Goal: Check status: Check status

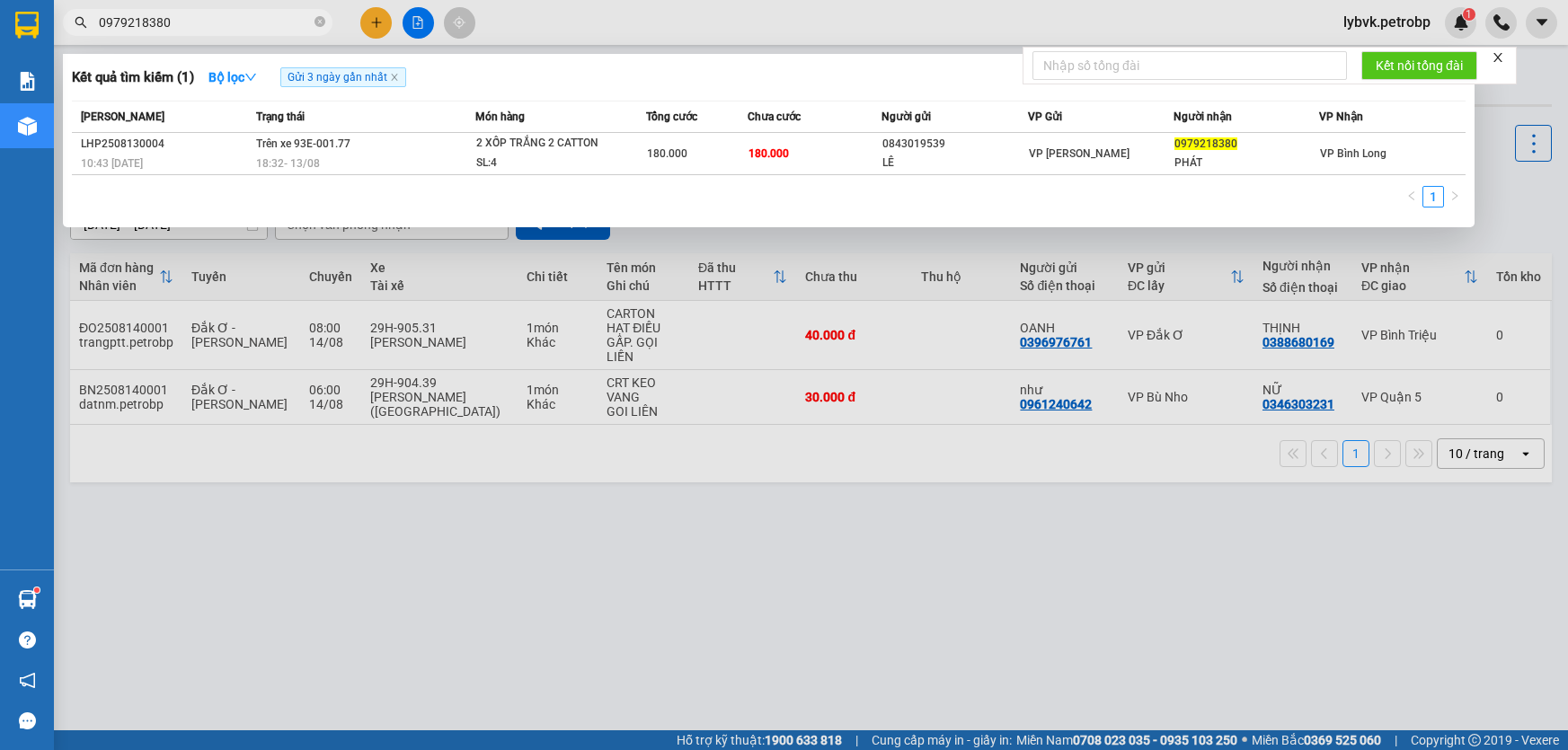
click at [318, 21] on icon "close-circle" at bounding box center [319, 21] width 10 height 10
click at [271, 21] on input "text" at bounding box center [204, 22] width 212 height 20
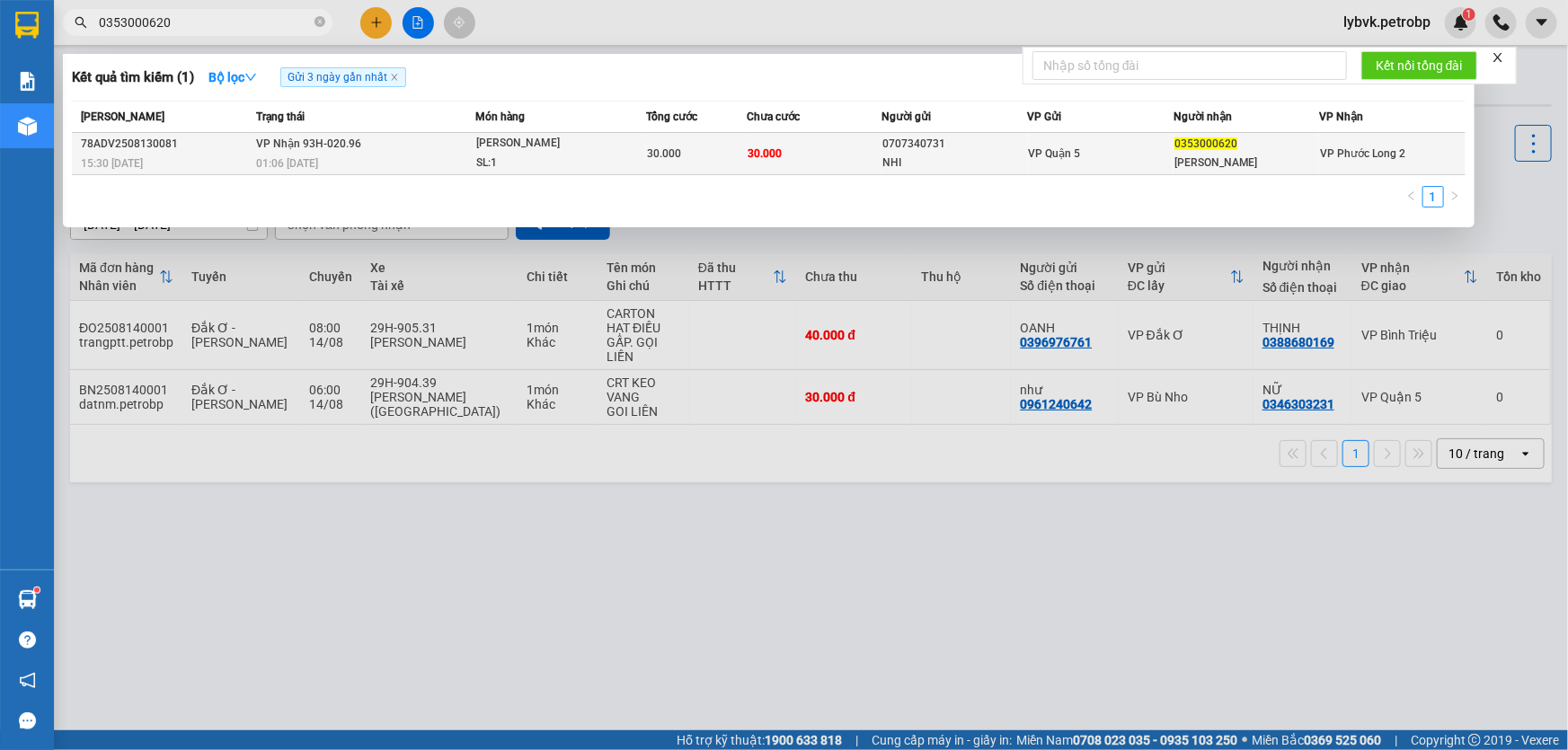
type input "0353000620"
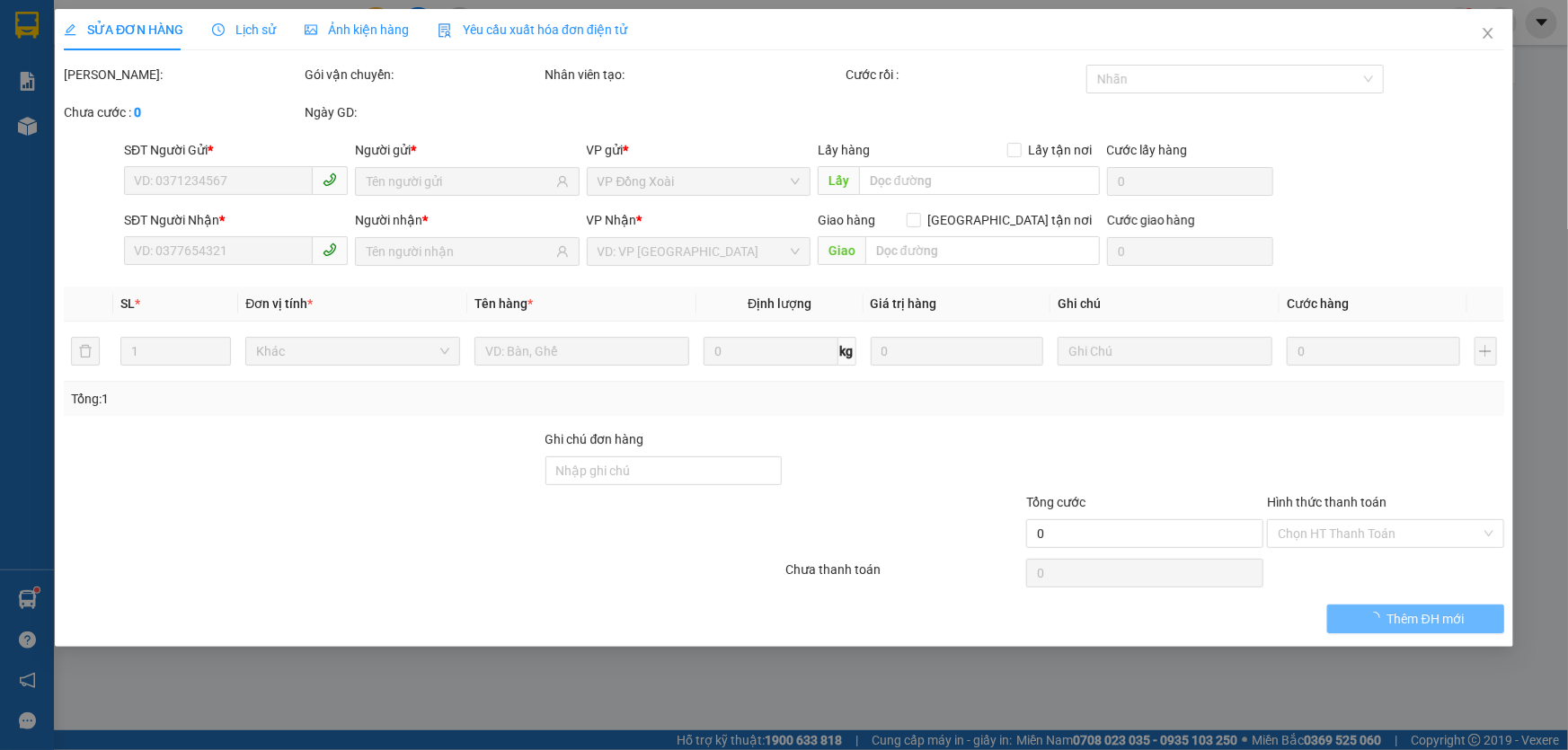
type input "0707340731"
type input "NHI"
type input "0353000620"
type input "[PERSON_NAME]"
type input "30.000"
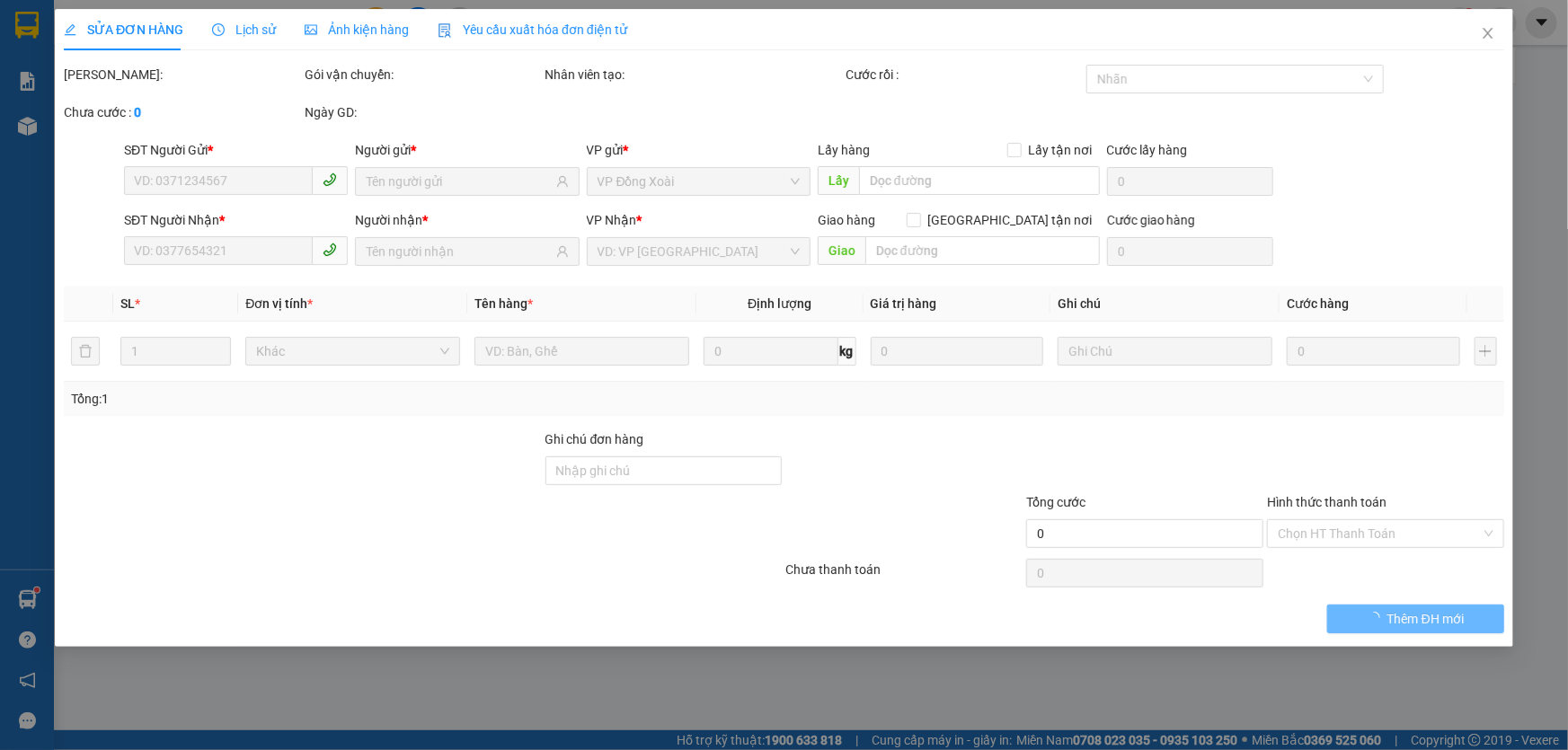
type input "30.000"
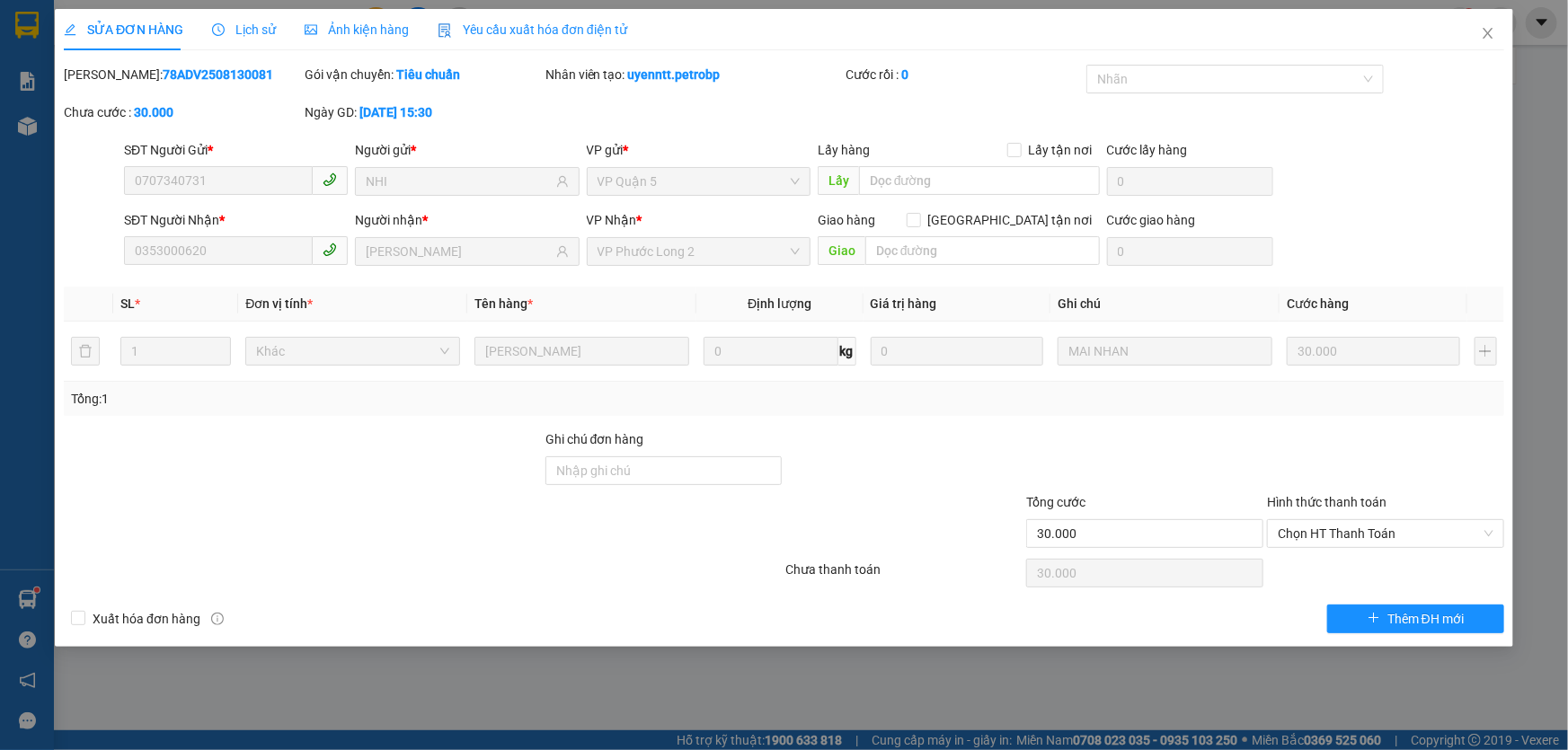
click at [242, 32] on span "Lịch sử" at bounding box center [243, 29] width 64 height 14
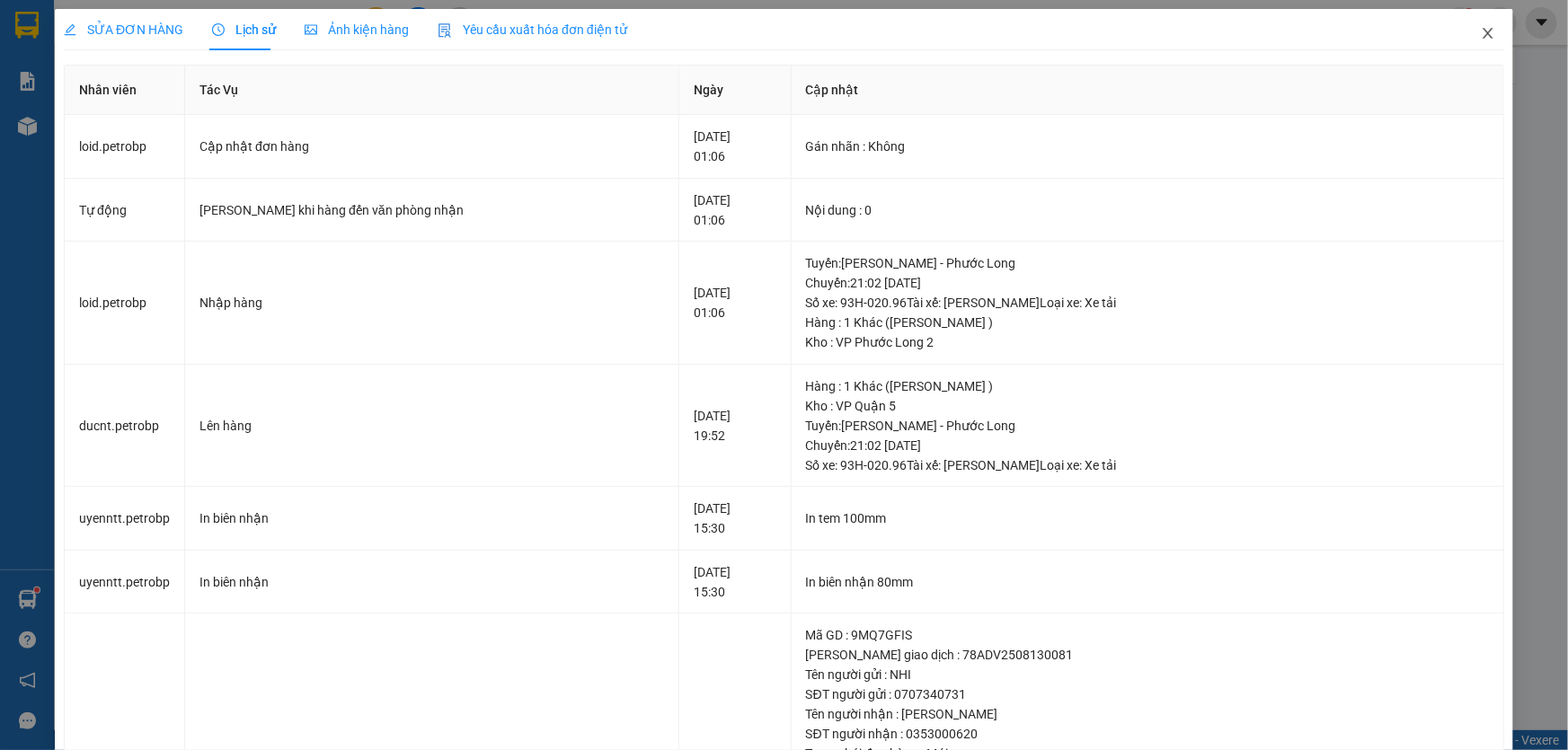
click at [1481, 26] on icon "close" at bounding box center [1487, 32] width 14 height 14
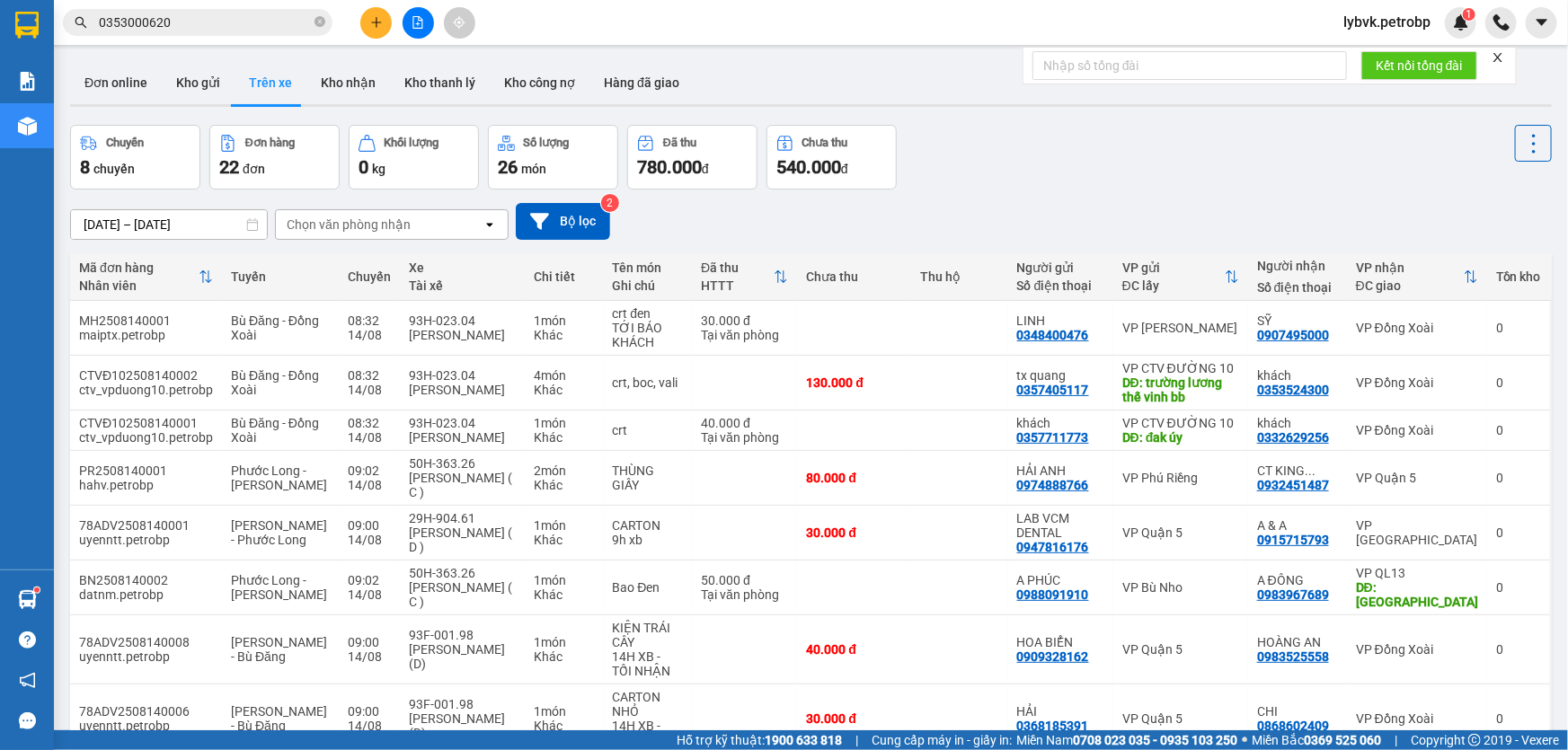
click at [252, 22] on input "0353000620" at bounding box center [204, 22] width 212 height 20
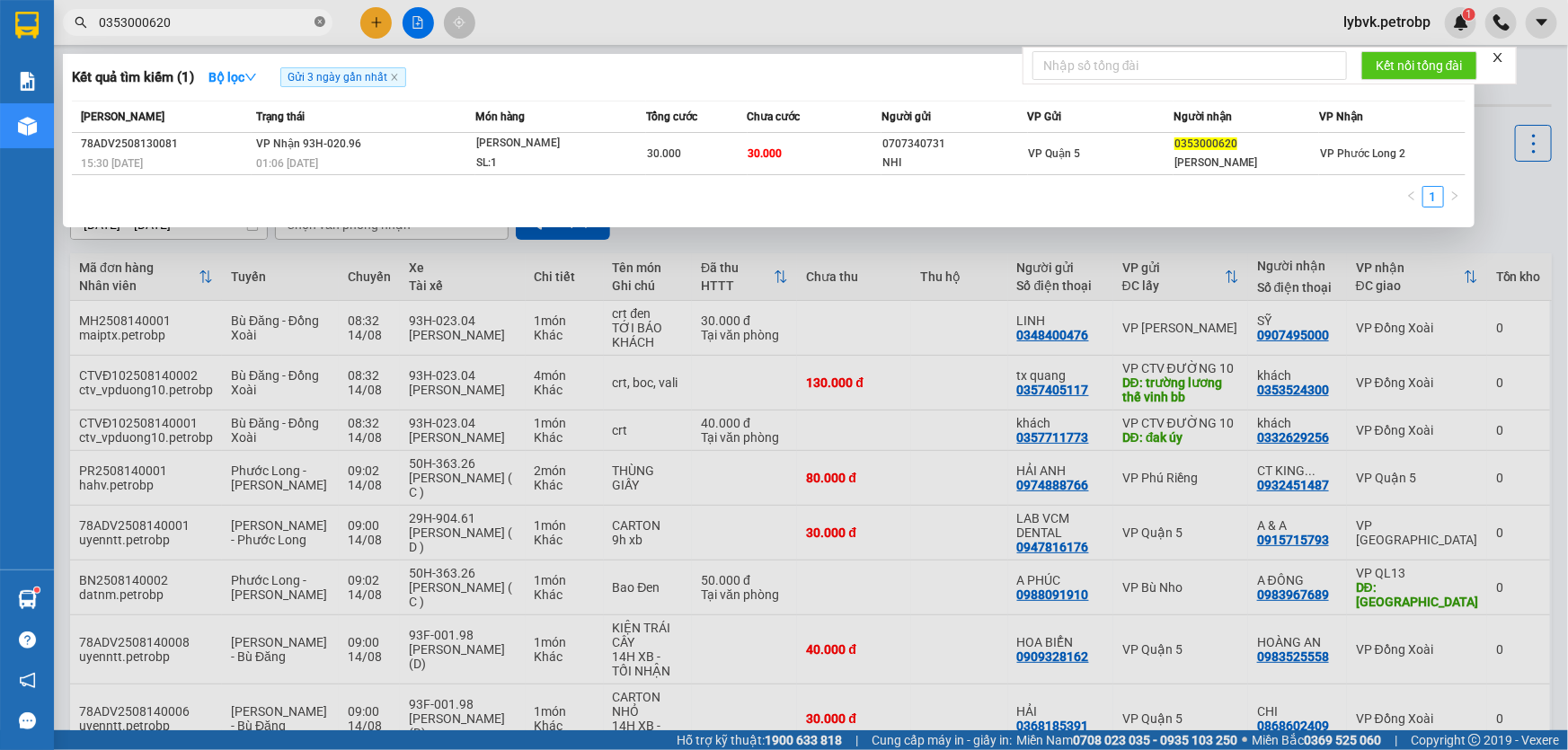
click at [317, 22] on icon "close-circle" at bounding box center [319, 21] width 10 height 10
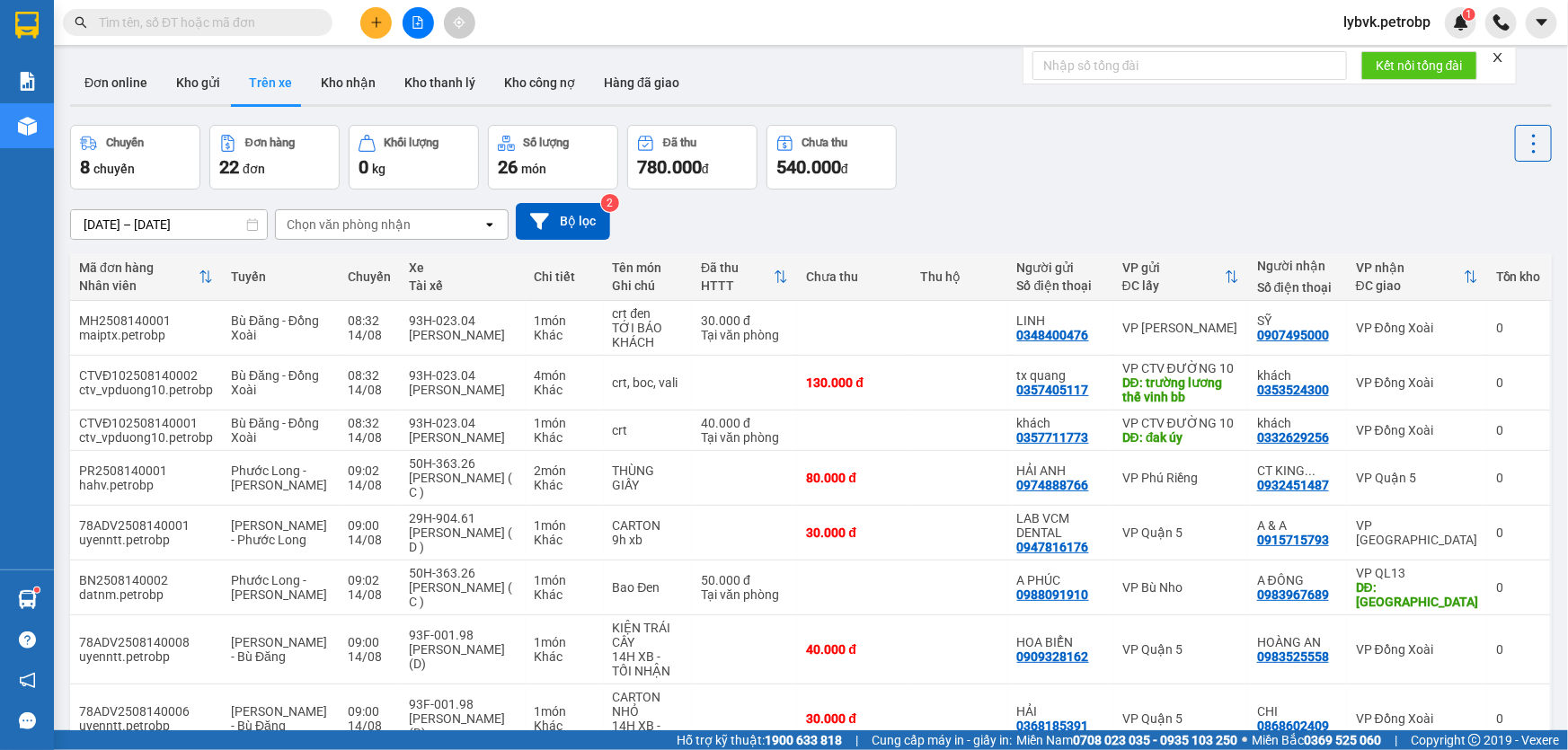
click at [239, 22] on input "text" at bounding box center [204, 22] width 212 height 20
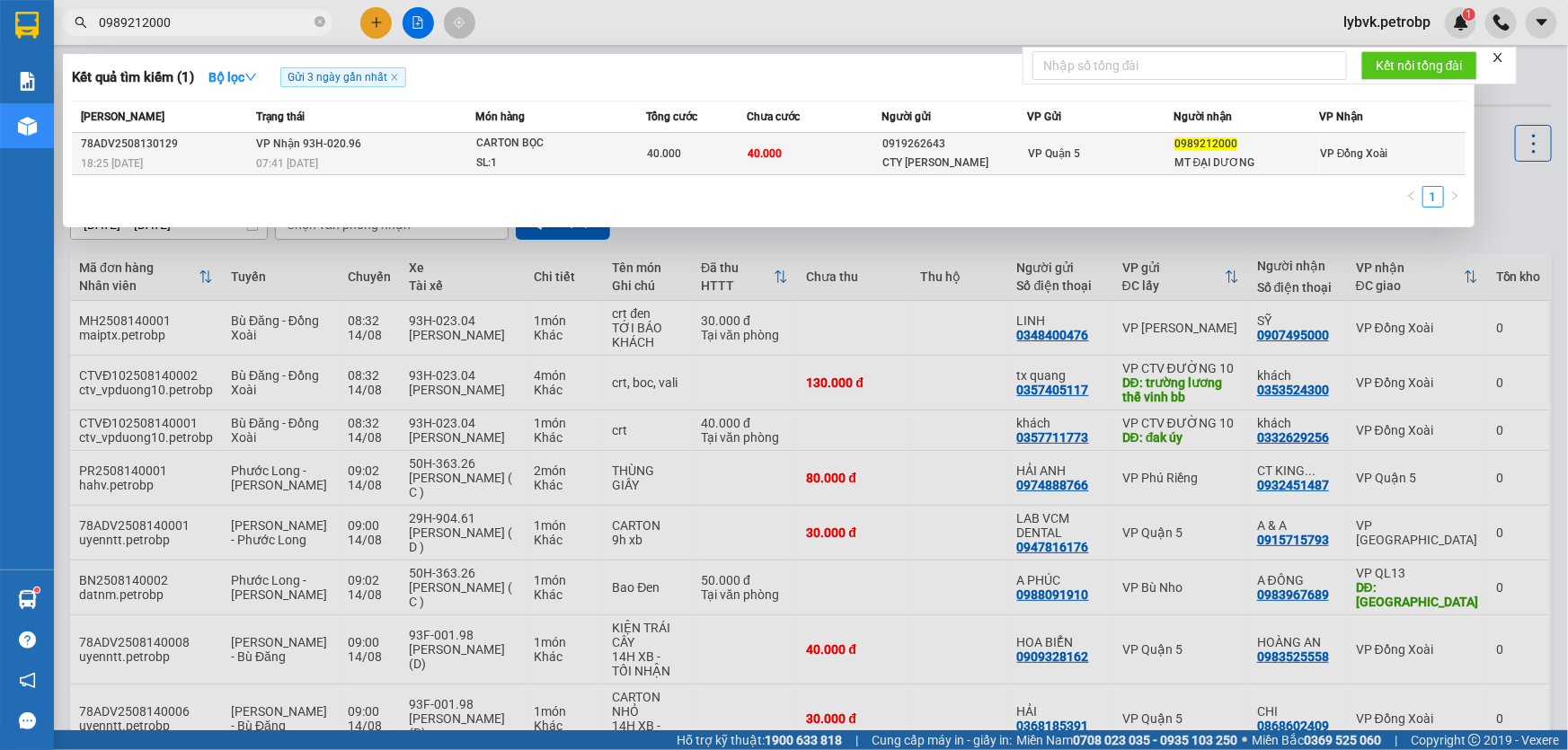
type input "0989212000"
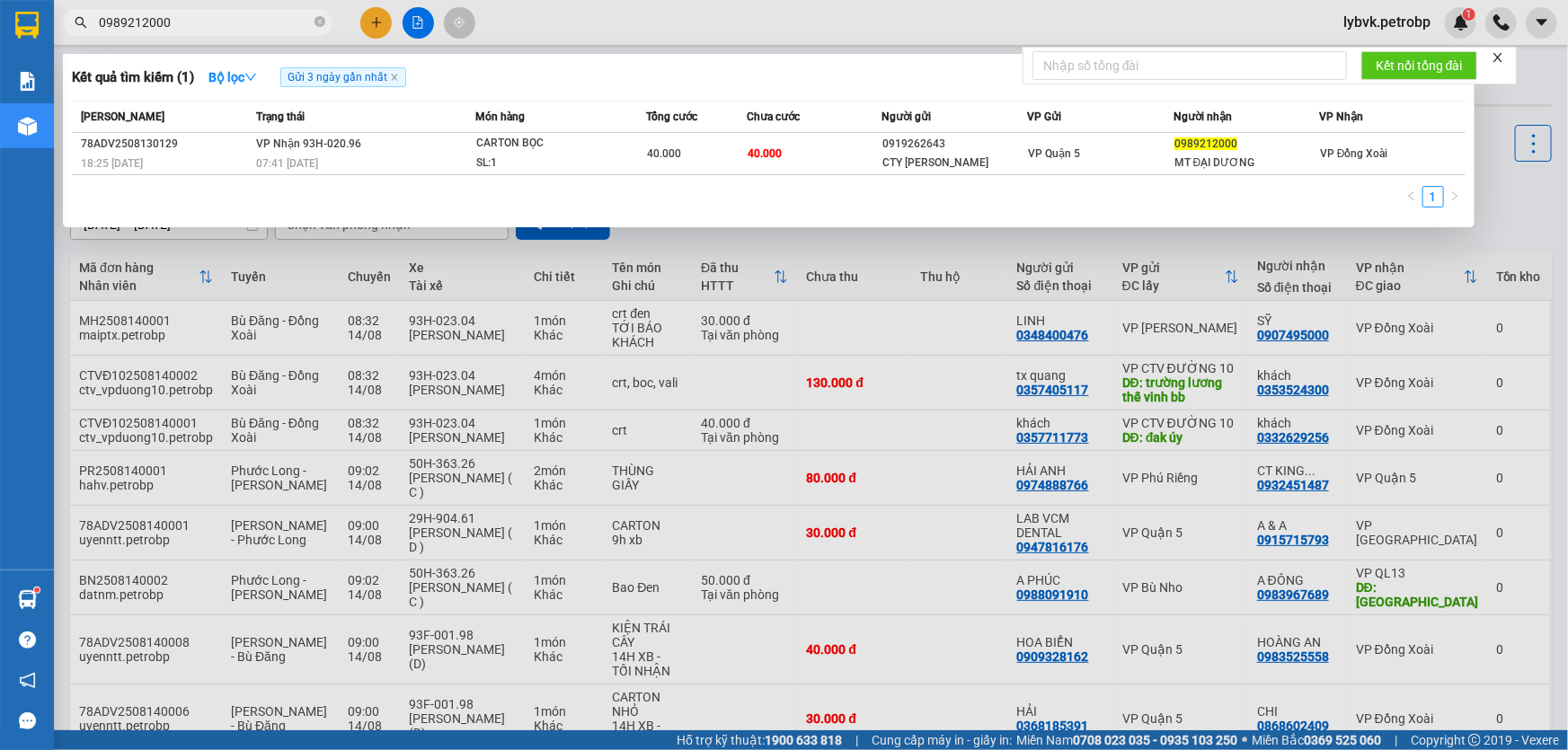
click at [506, 140] on div "CARTON BỌC" at bounding box center [543, 143] width 135 height 20
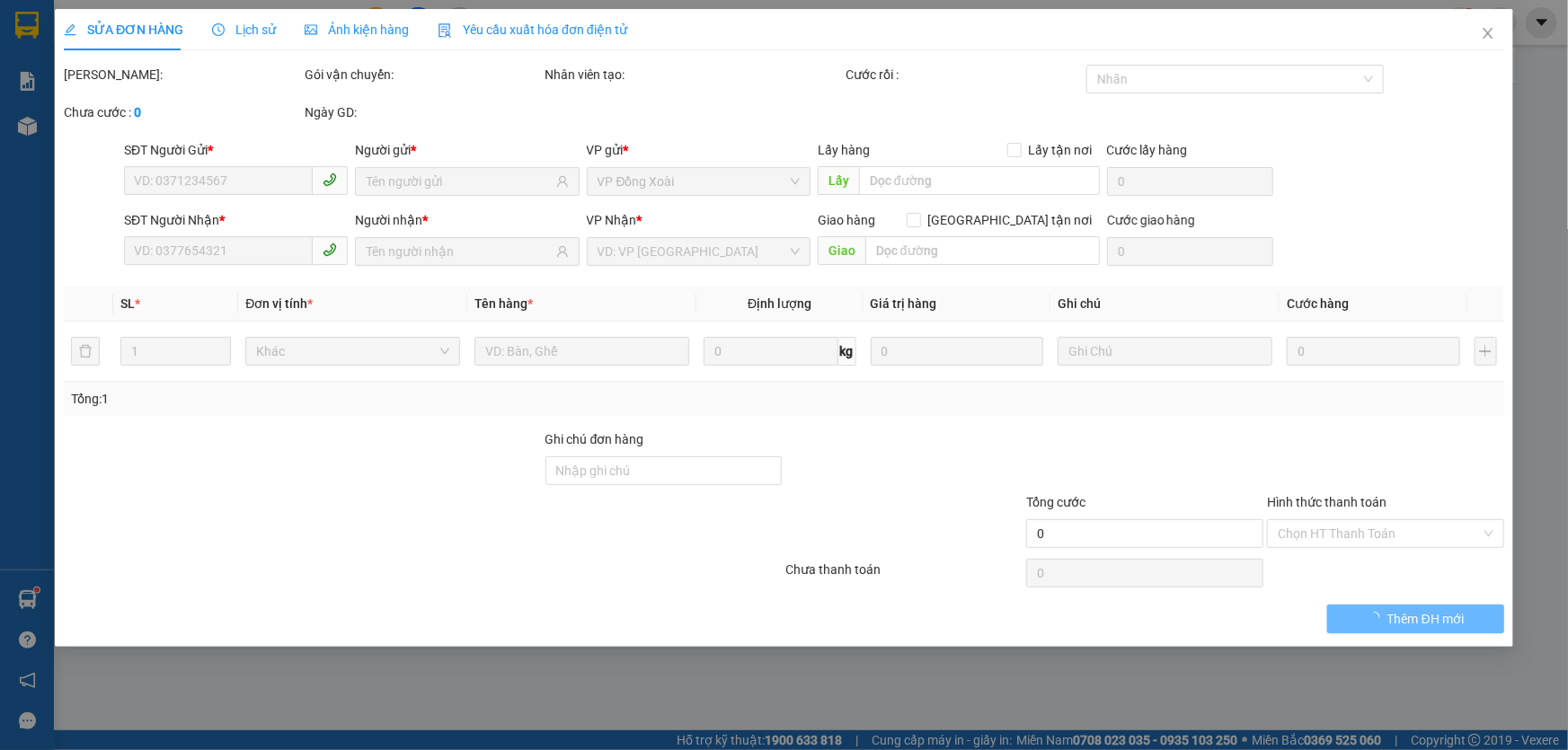
type input "0919262643"
type input "CTY [PERSON_NAME]"
type input "0989212000"
type input "MT ĐẠI DƯƠNG"
type input "40.000"
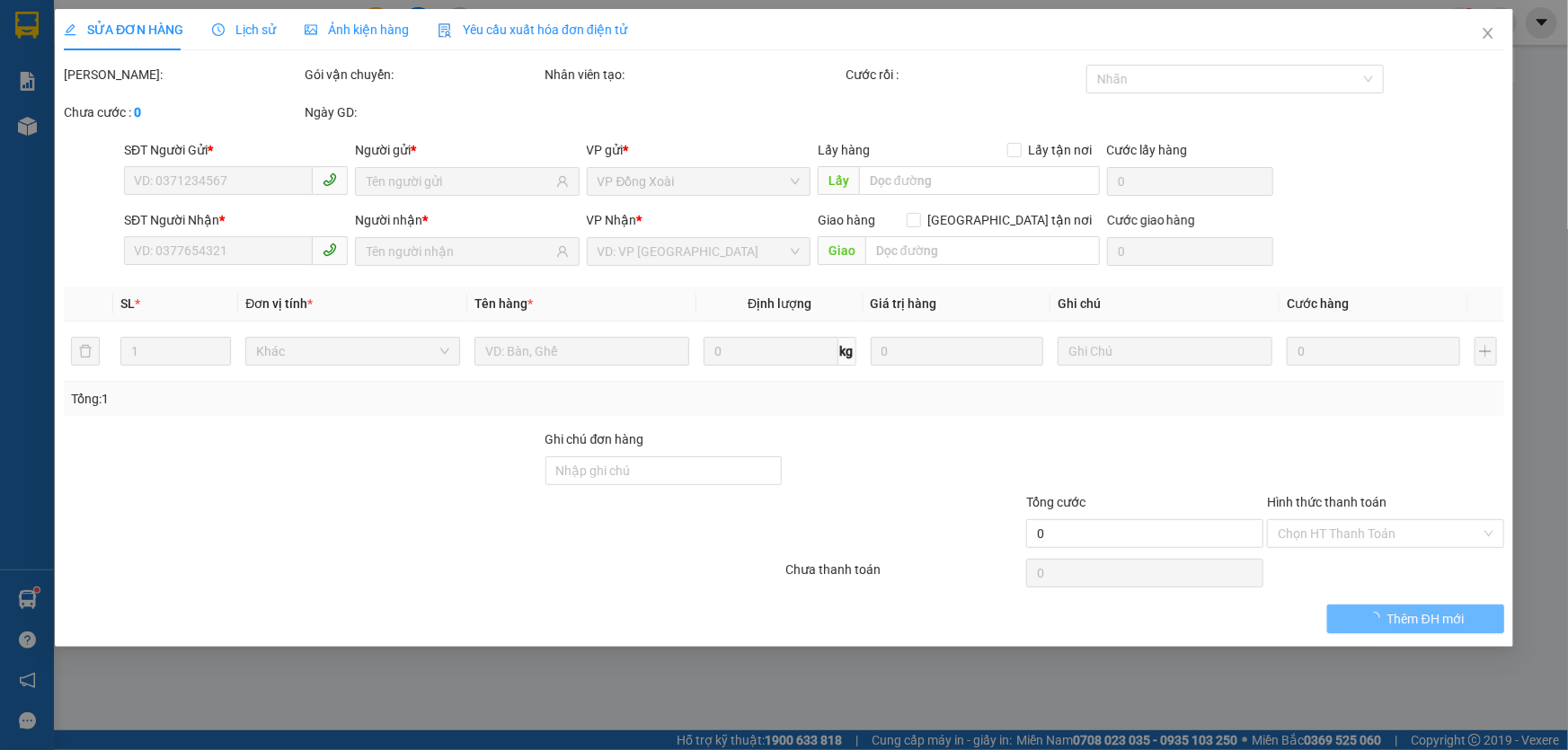
type input "40.000"
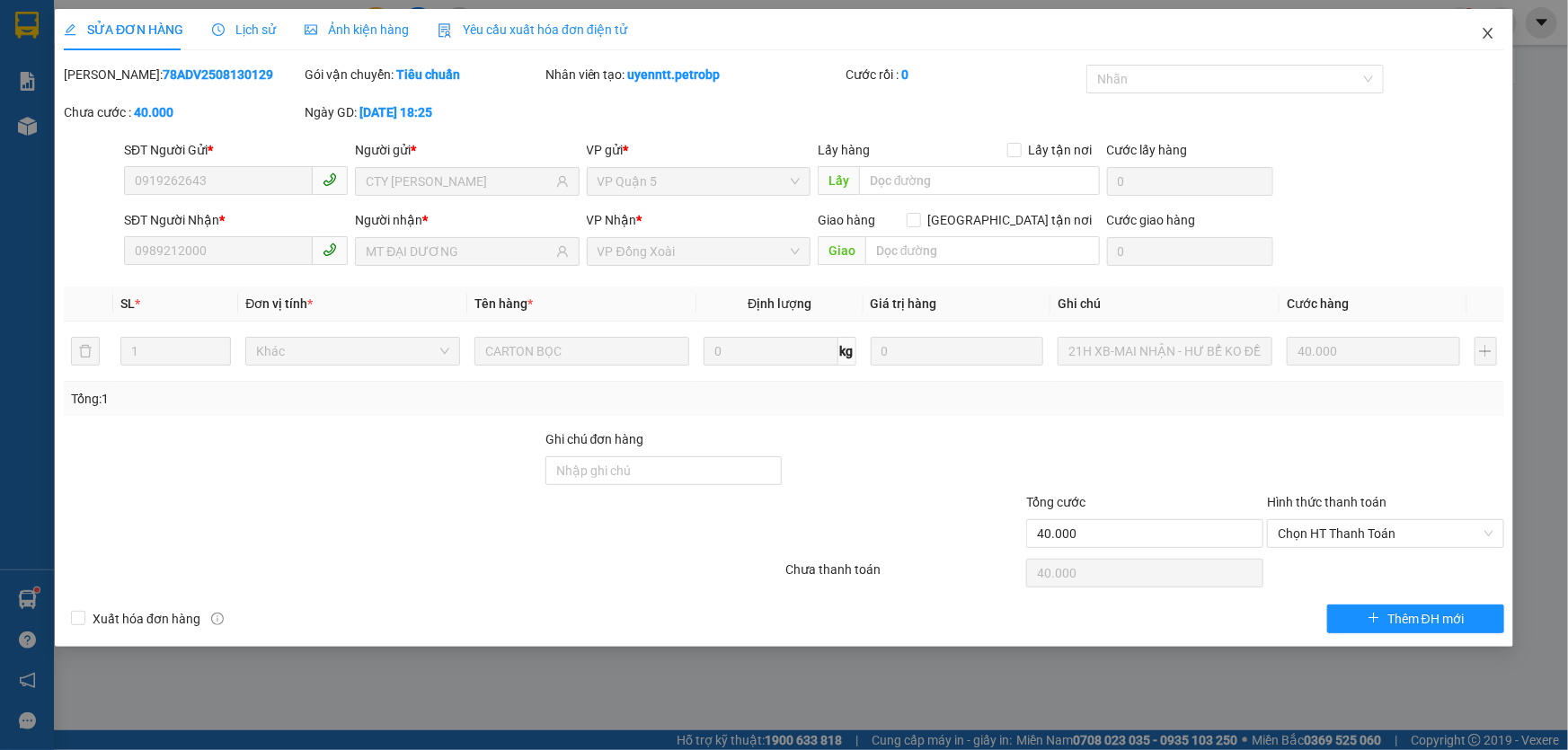
click at [1483, 37] on icon "close" at bounding box center [1487, 32] width 14 height 14
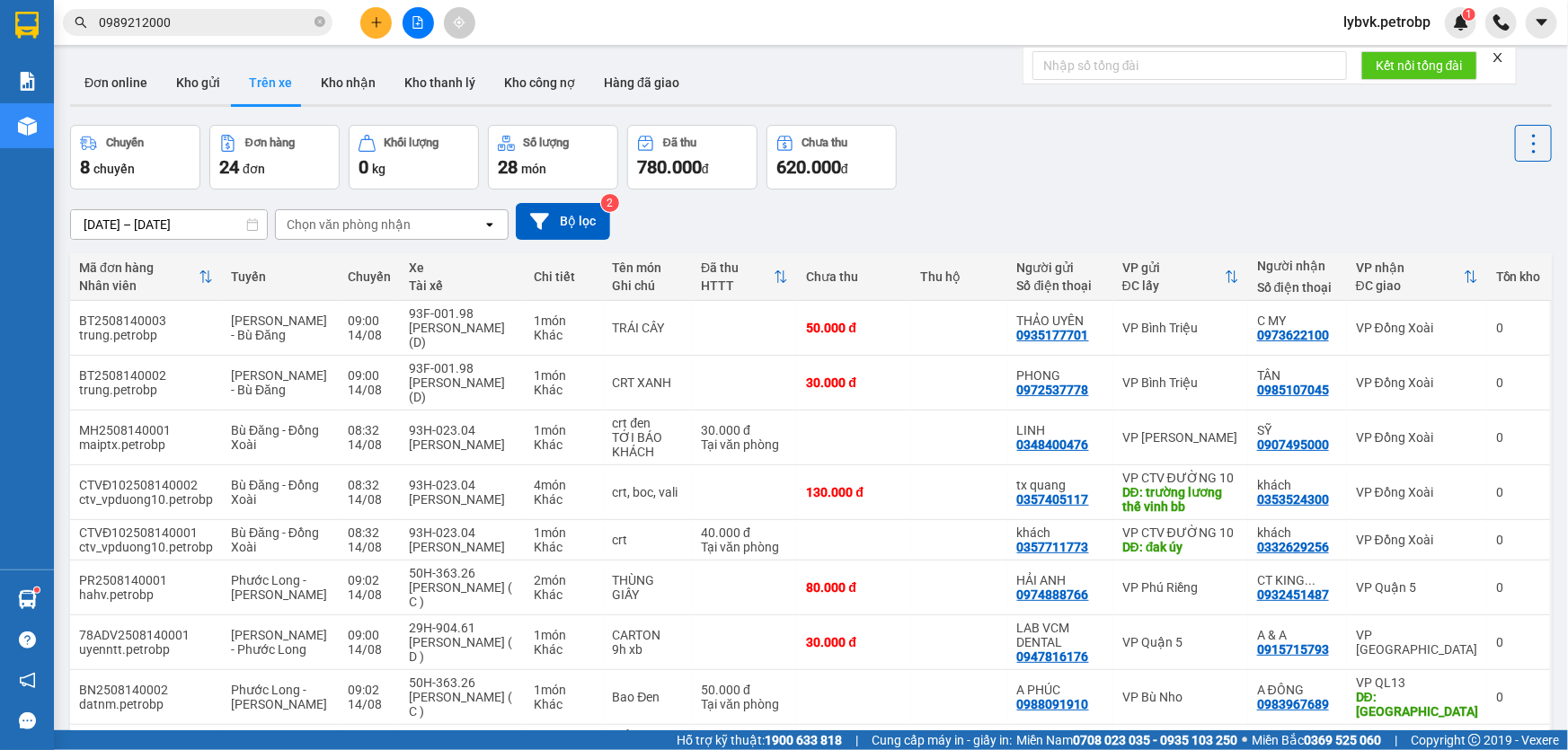
click at [223, 25] on input "0989212000" at bounding box center [204, 22] width 212 height 20
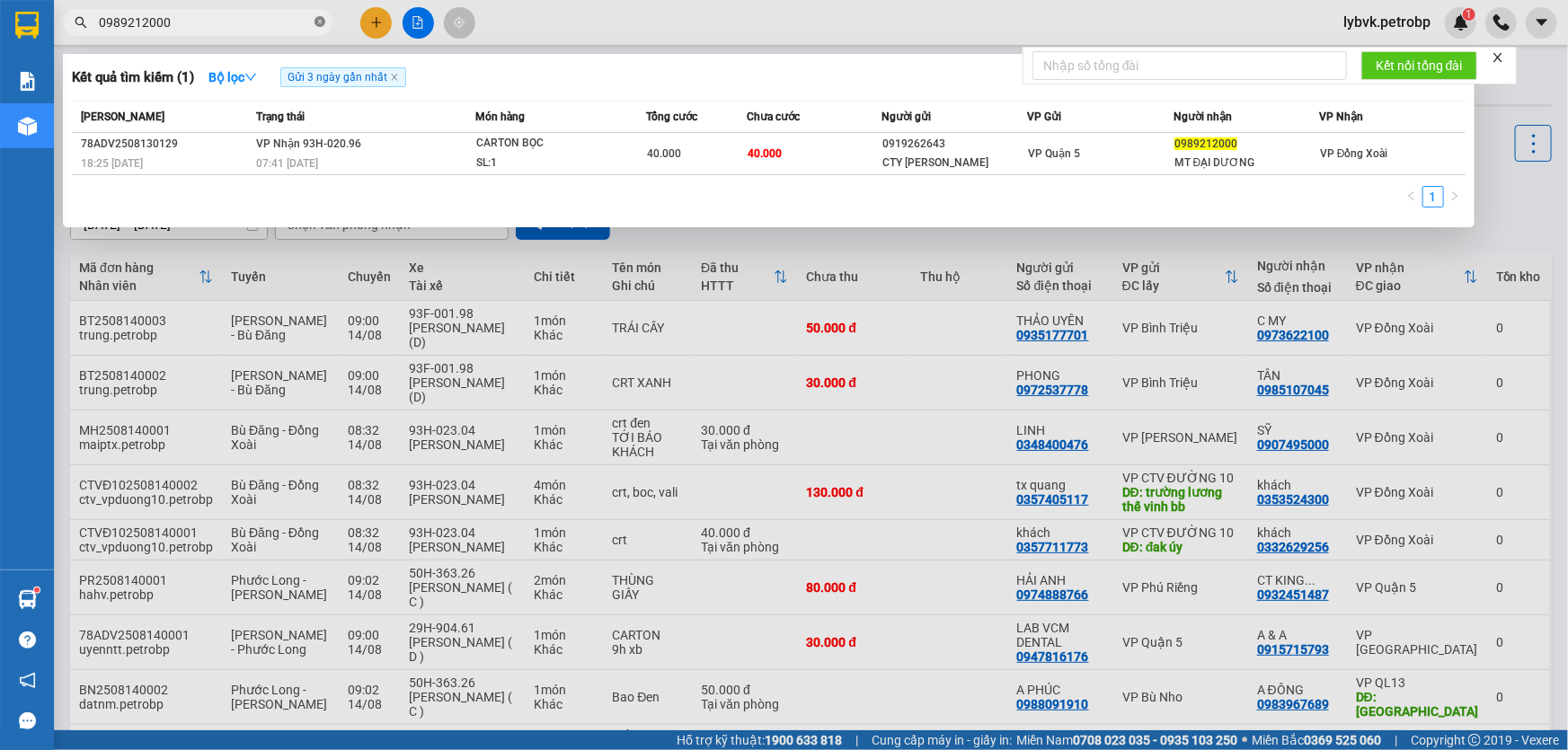
click at [319, 22] on icon "close-circle" at bounding box center [319, 21] width 10 height 10
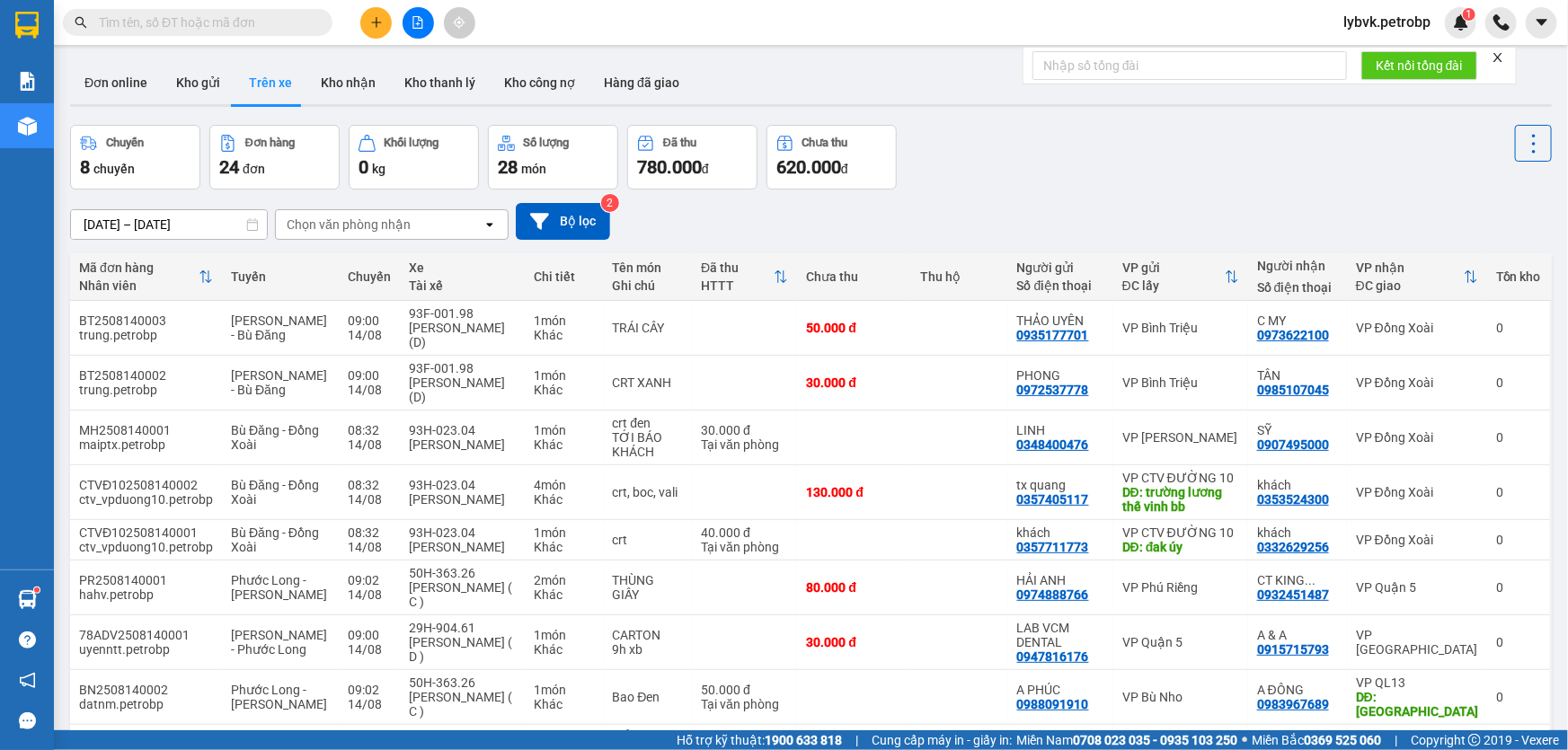
click at [304, 21] on input "text" at bounding box center [204, 22] width 212 height 20
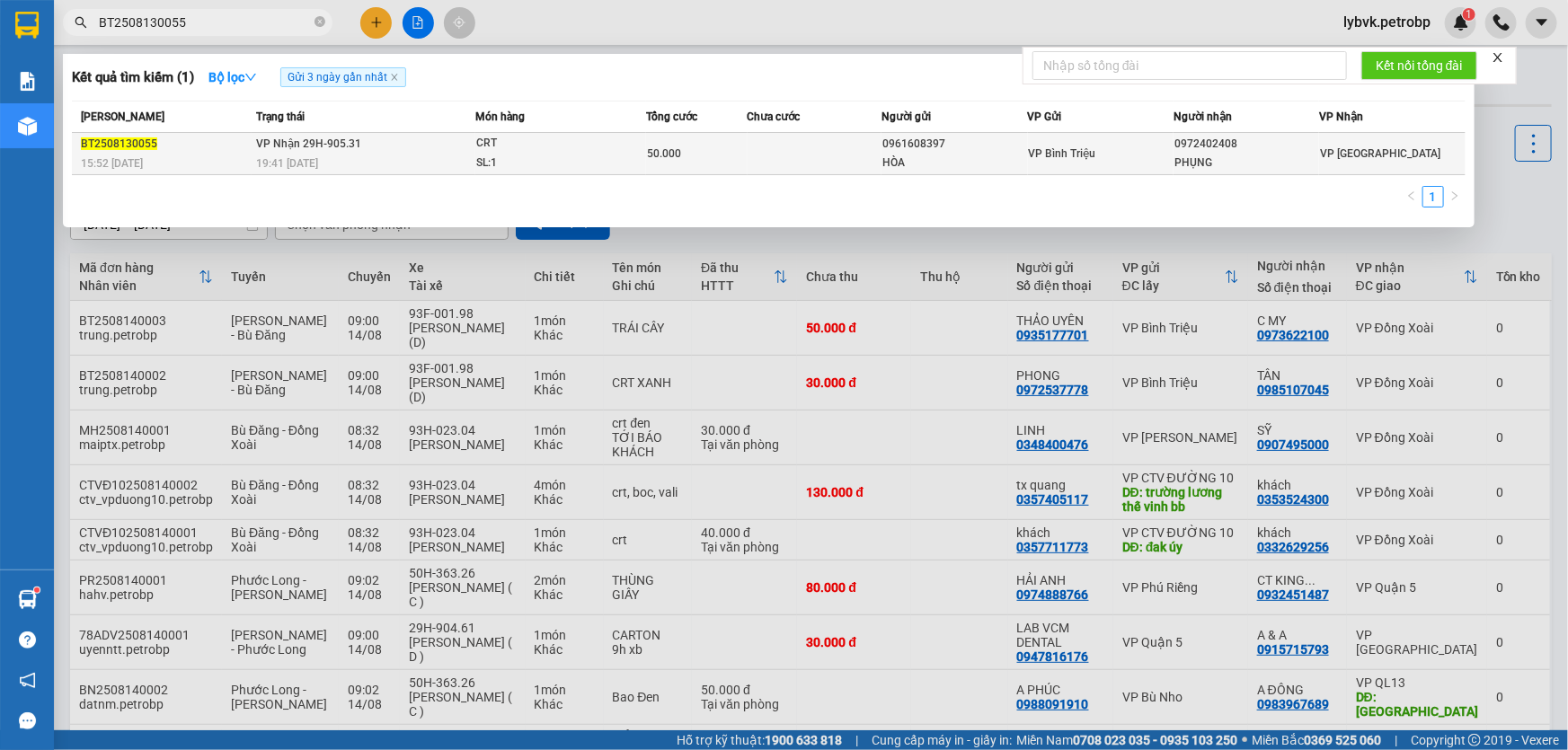
type input "BT2508130055"
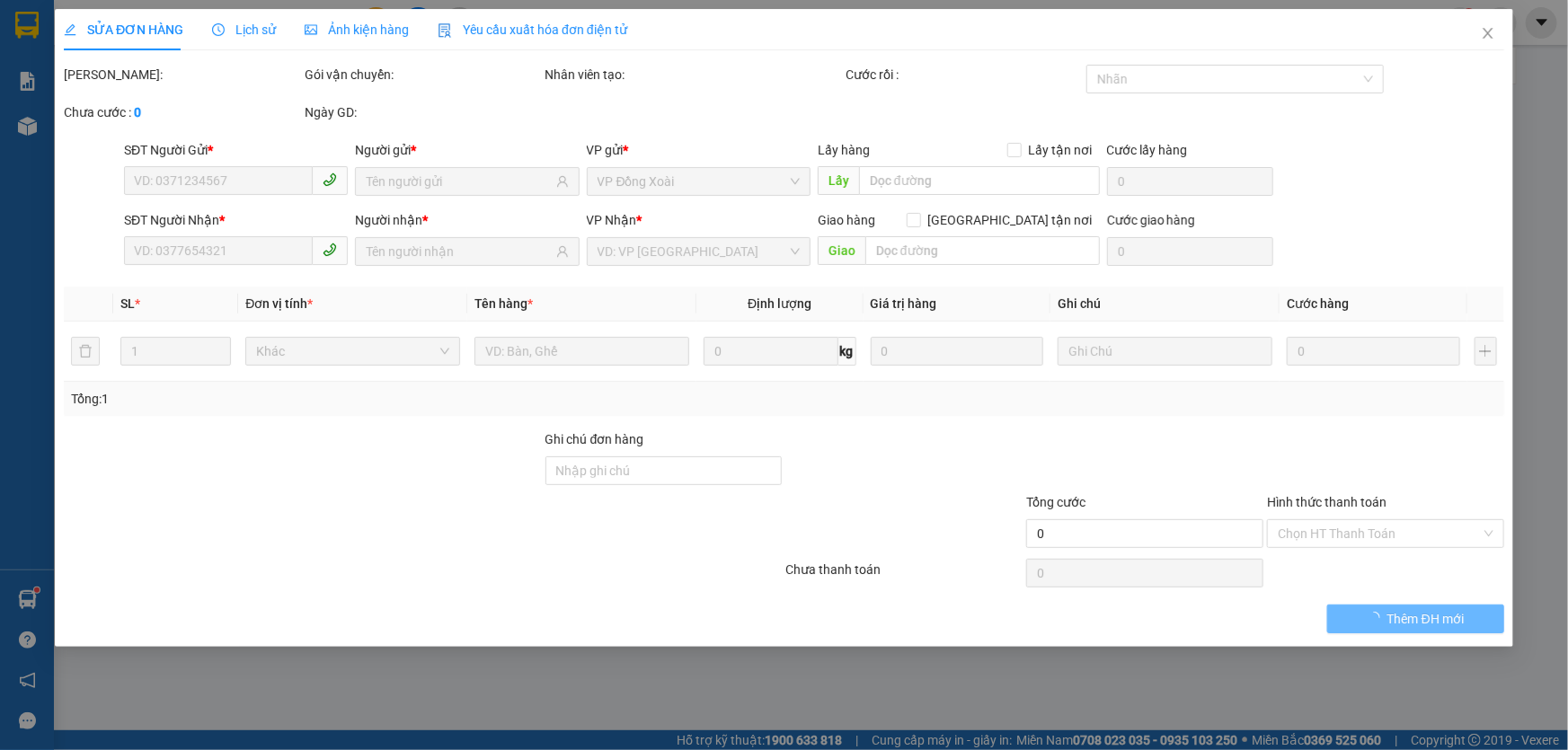
type input "0961608397"
type input "HÒA"
type input "0972402408"
type input "PHỤNG"
type input "50.000"
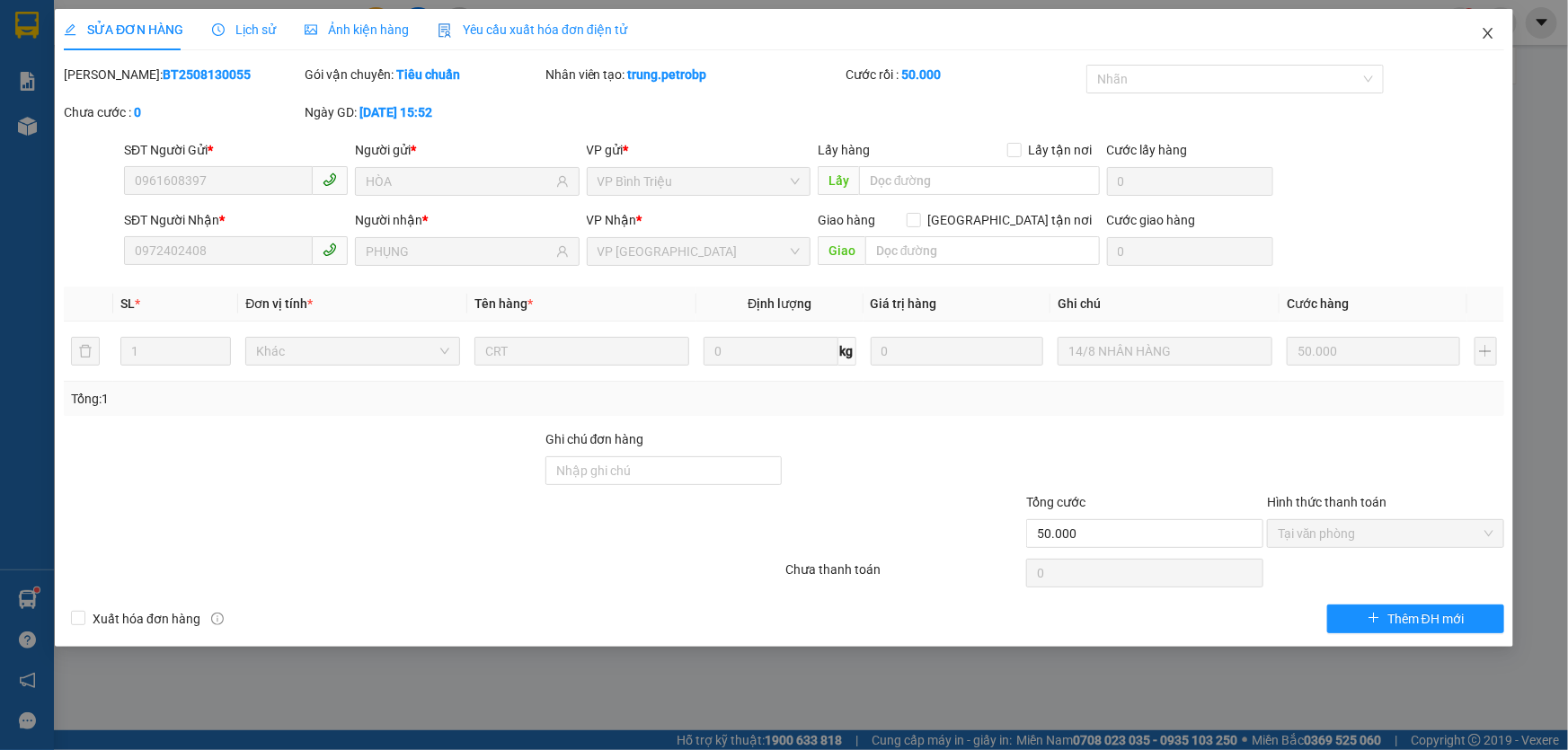
click at [1484, 36] on icon "close" at bounding box center [1487, 32] width 14 height 14
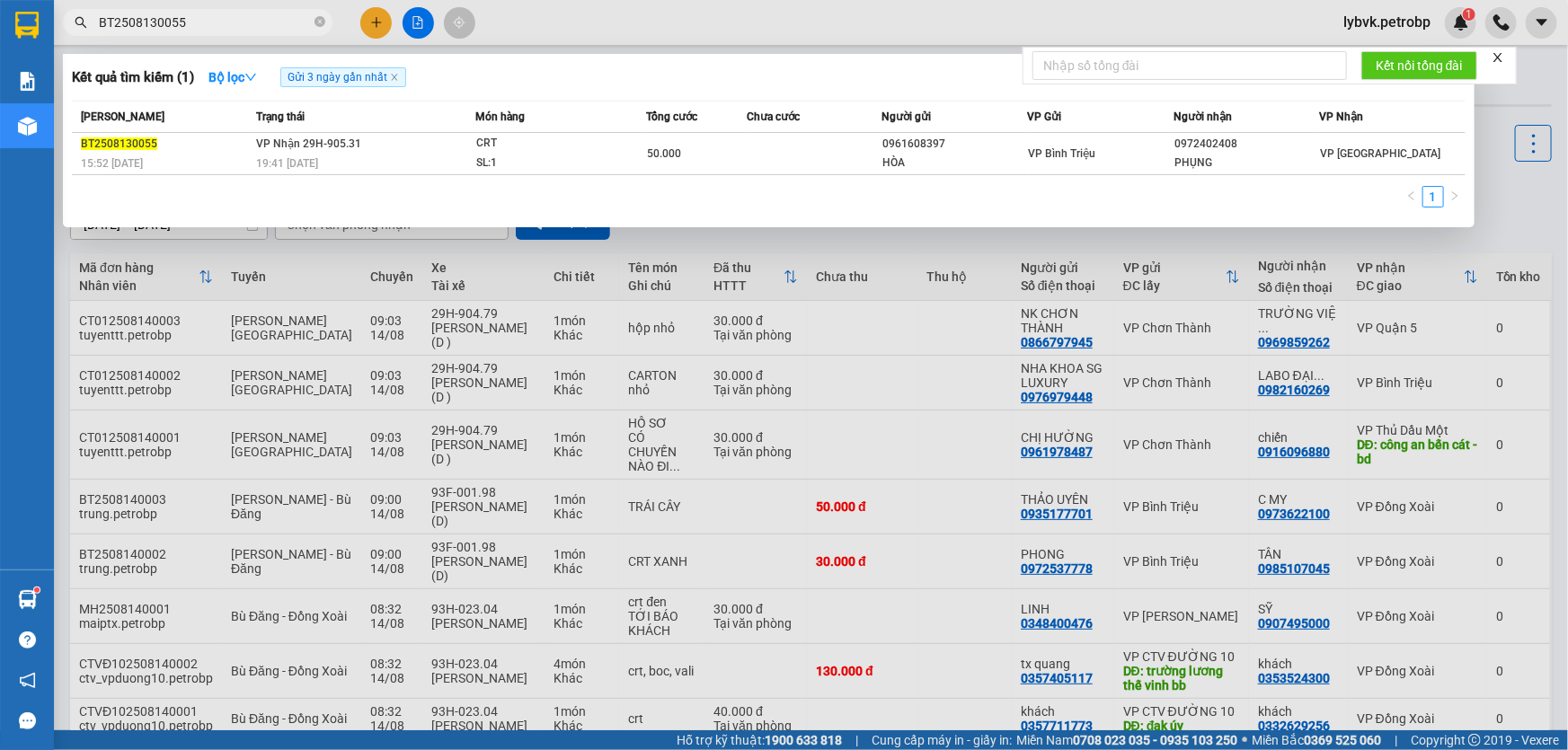
click at [252, 18] on input "BT2508130055" at bounding box center [204, 22] width 212 height 20
click at [394, 81] on icon "close" at bounding box center [394, 77] width 9 height 9
click at [315, 23] on icon "close-circle" at bounding box center [319, 21] width 10 height 10
click at [236, 28] on input "text" at bounding box center [204, 22] width 212 height 20
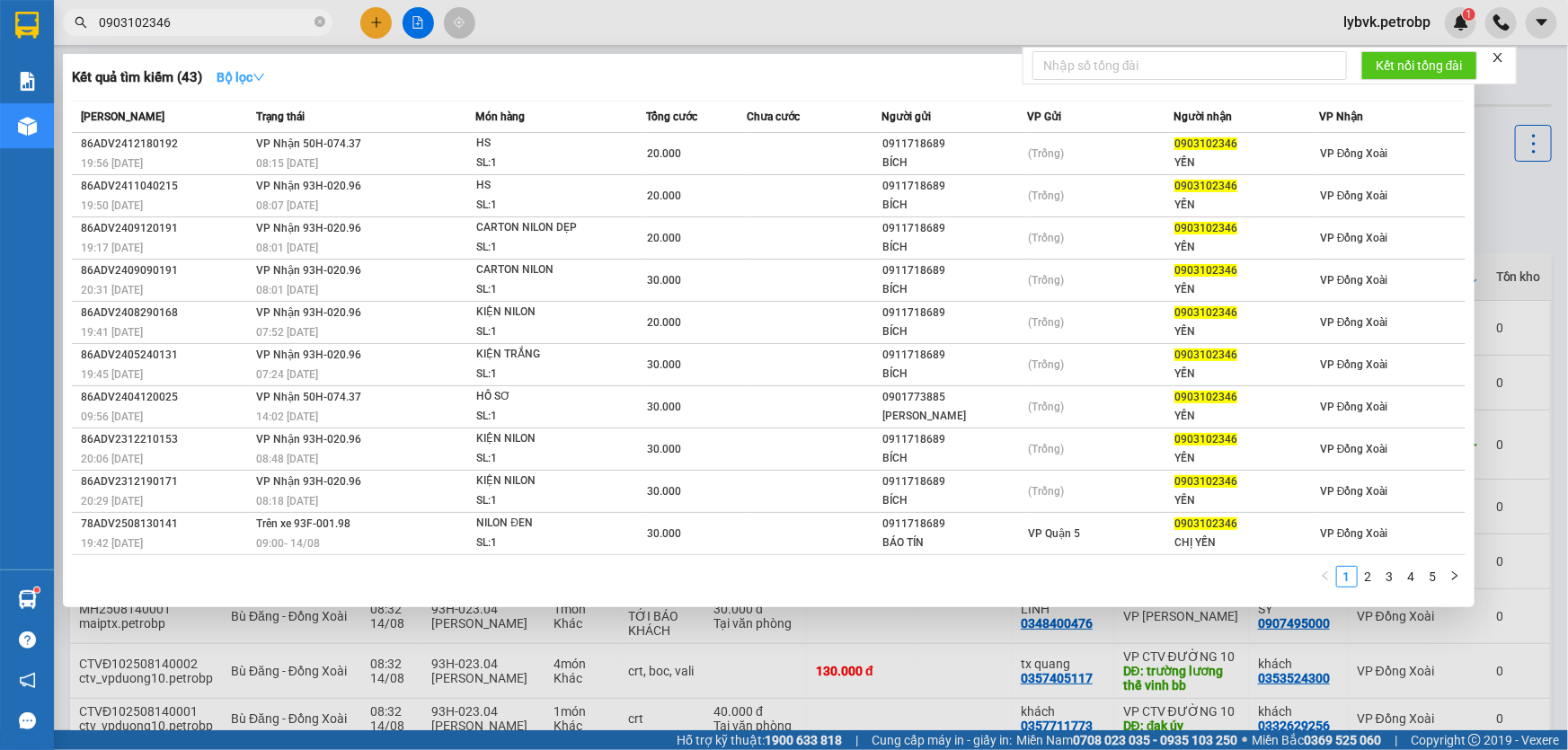
type input "0903102346"
click at [258, 81] on icon "down" at bounding box center [258, 77] width 12 height 12
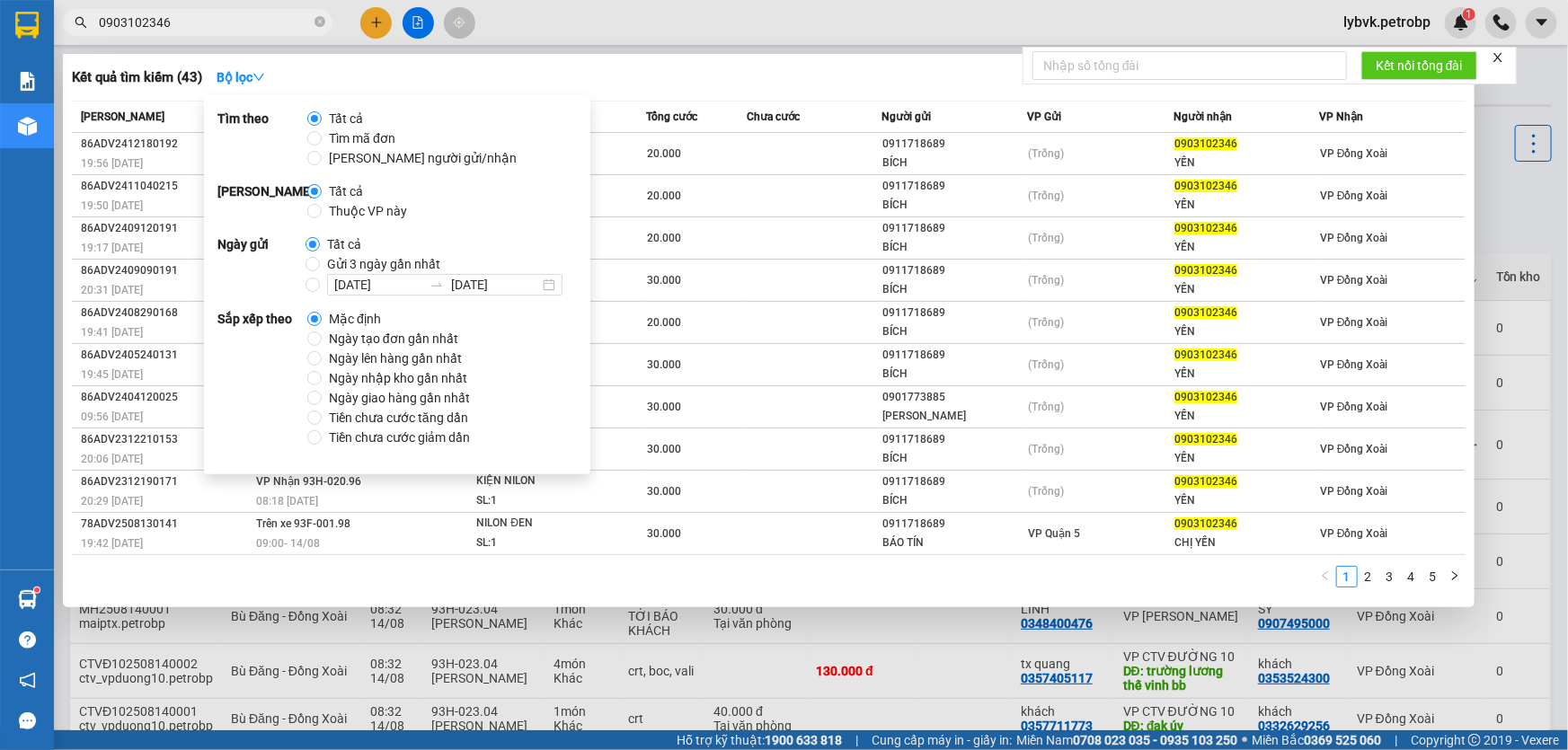
click at [394, 263] on span "Gửi 3 ngày gần nhất" at bounding box center [384, 264] width 127 height 20
click at [320, 263] on input "Gửi 3 ngày gần nhất" at bounding box center [312, 264] width 14 height 14
radio input "true"
radio input "false"
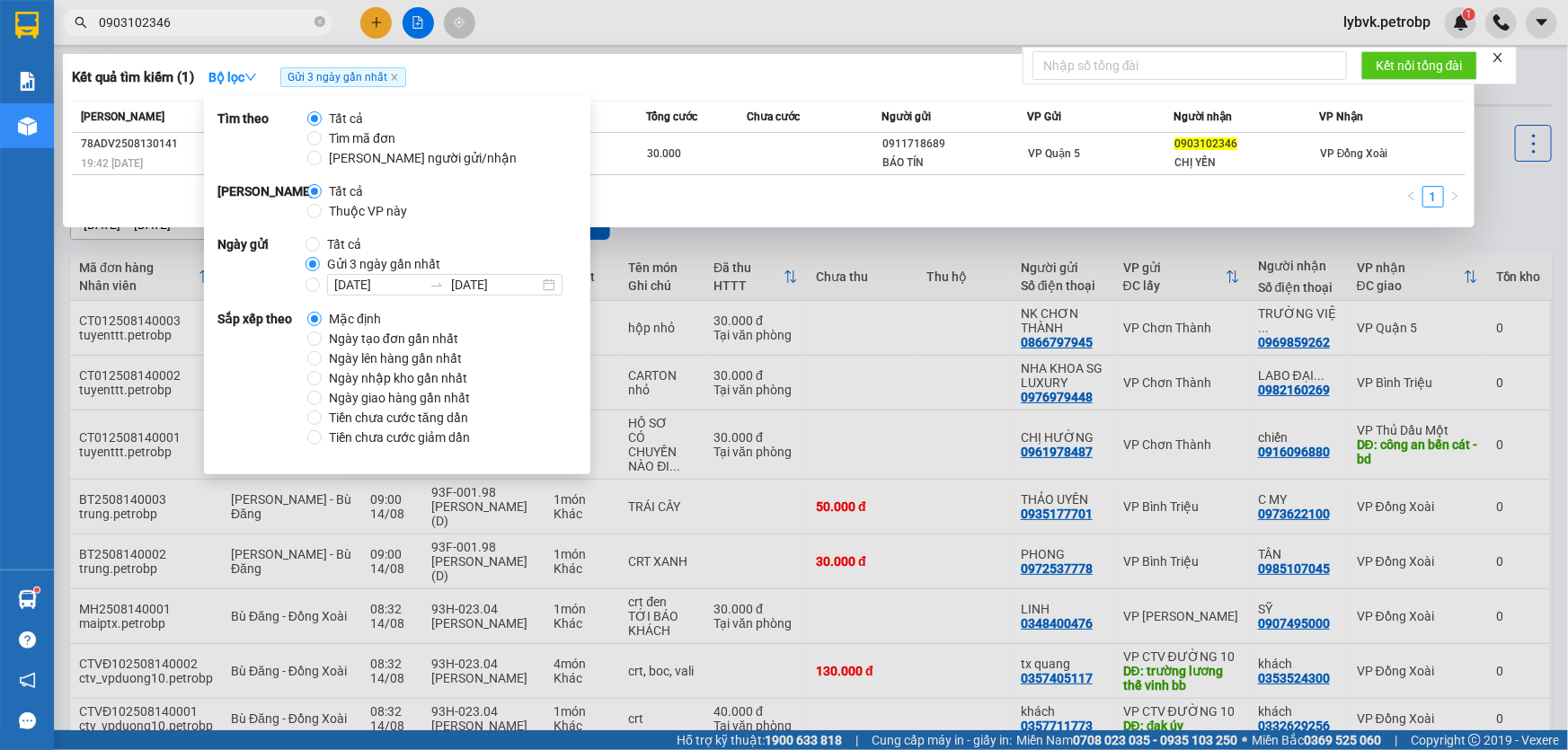
click at [702, 78] on div "Kết quả tìm kiếm ( 1 ) Bộ lọc Gửi 3 ngày gần nhất" at bounding box center [768, 77] width 1393 height 28
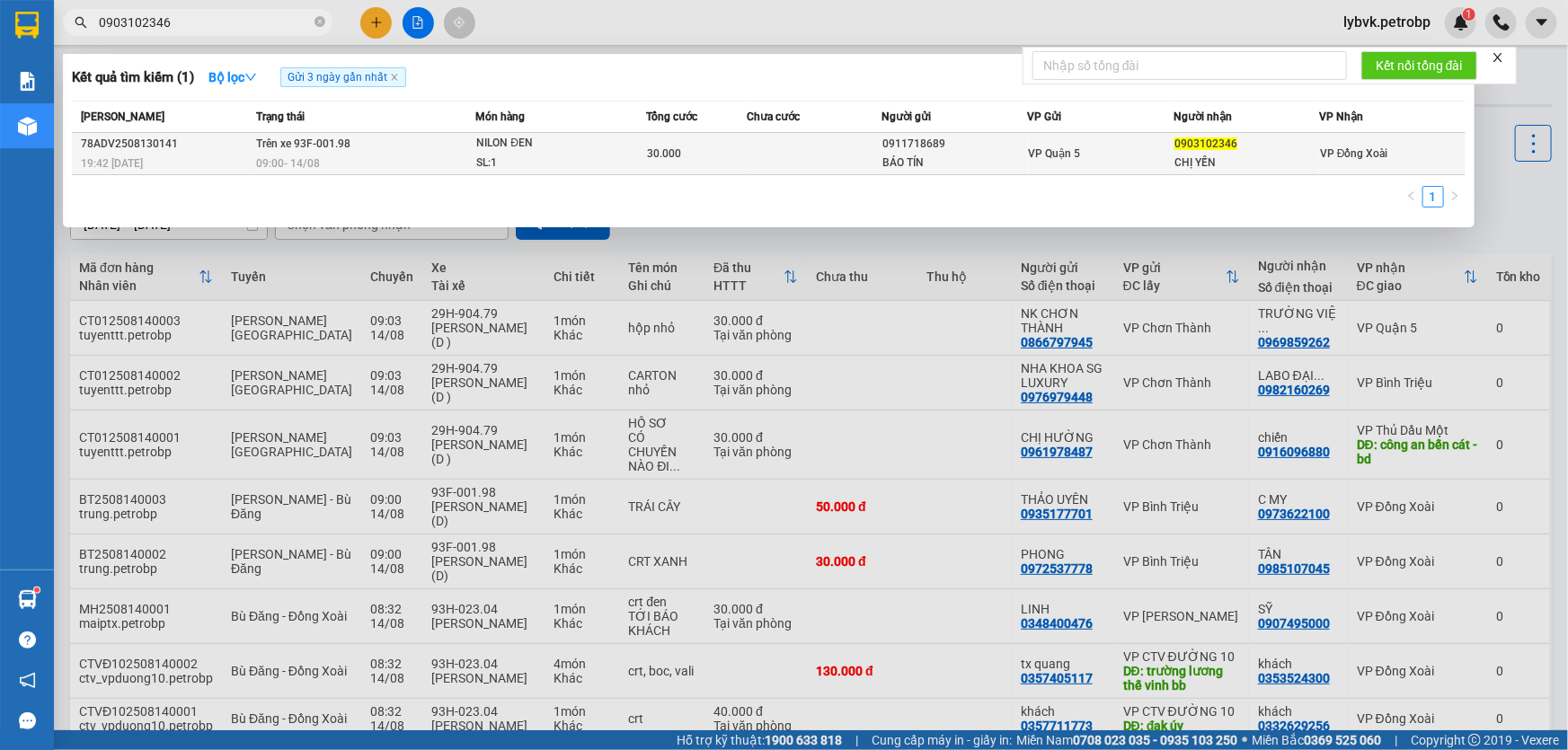
click at [519, 145] on div "NILON ĐEN" at bounding box center [543, 143] width 135 height 20
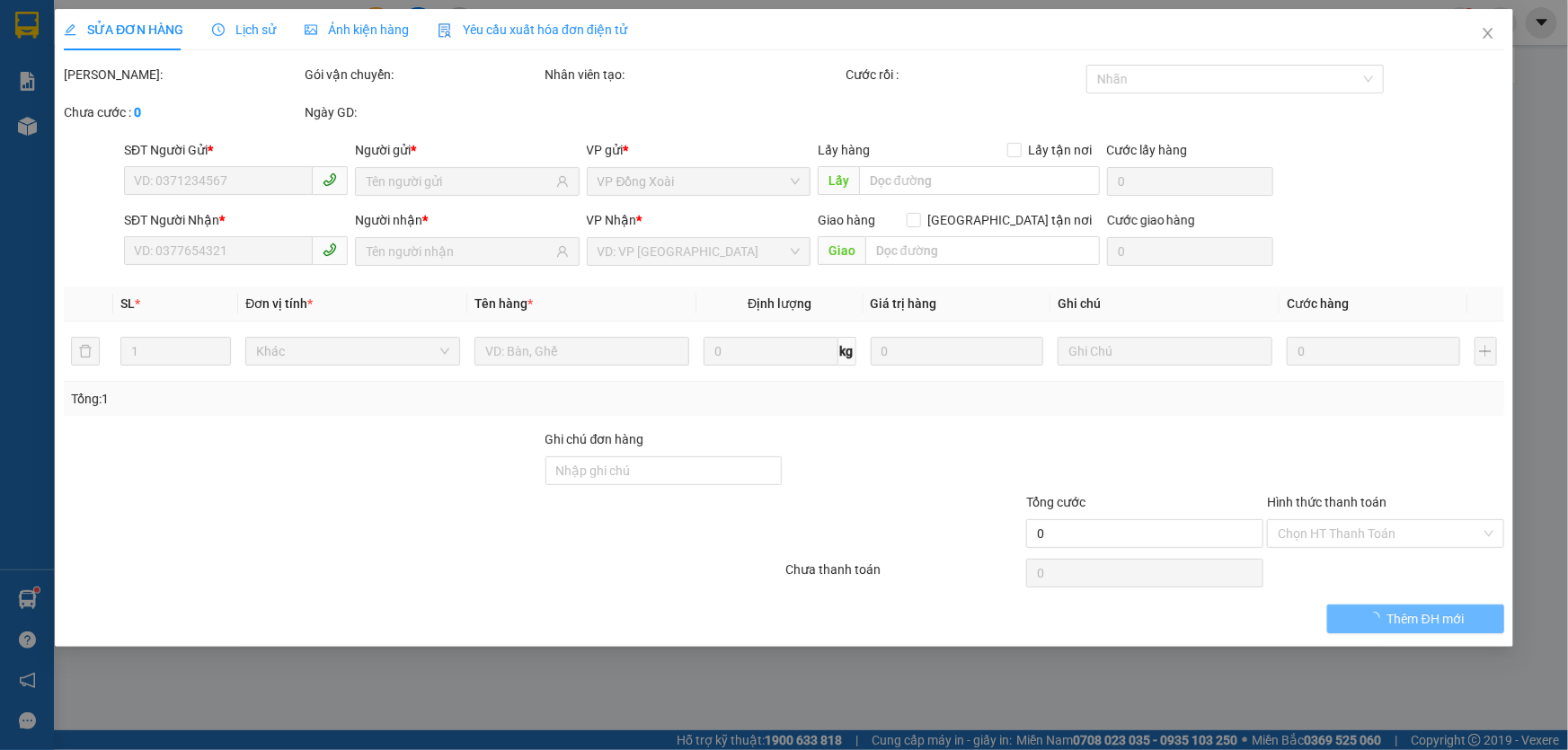
type input "0911718689"
type input "BÁO TÍN"
type input "0903102346"
type input "CHỊ YẾN"
type input "30.000"
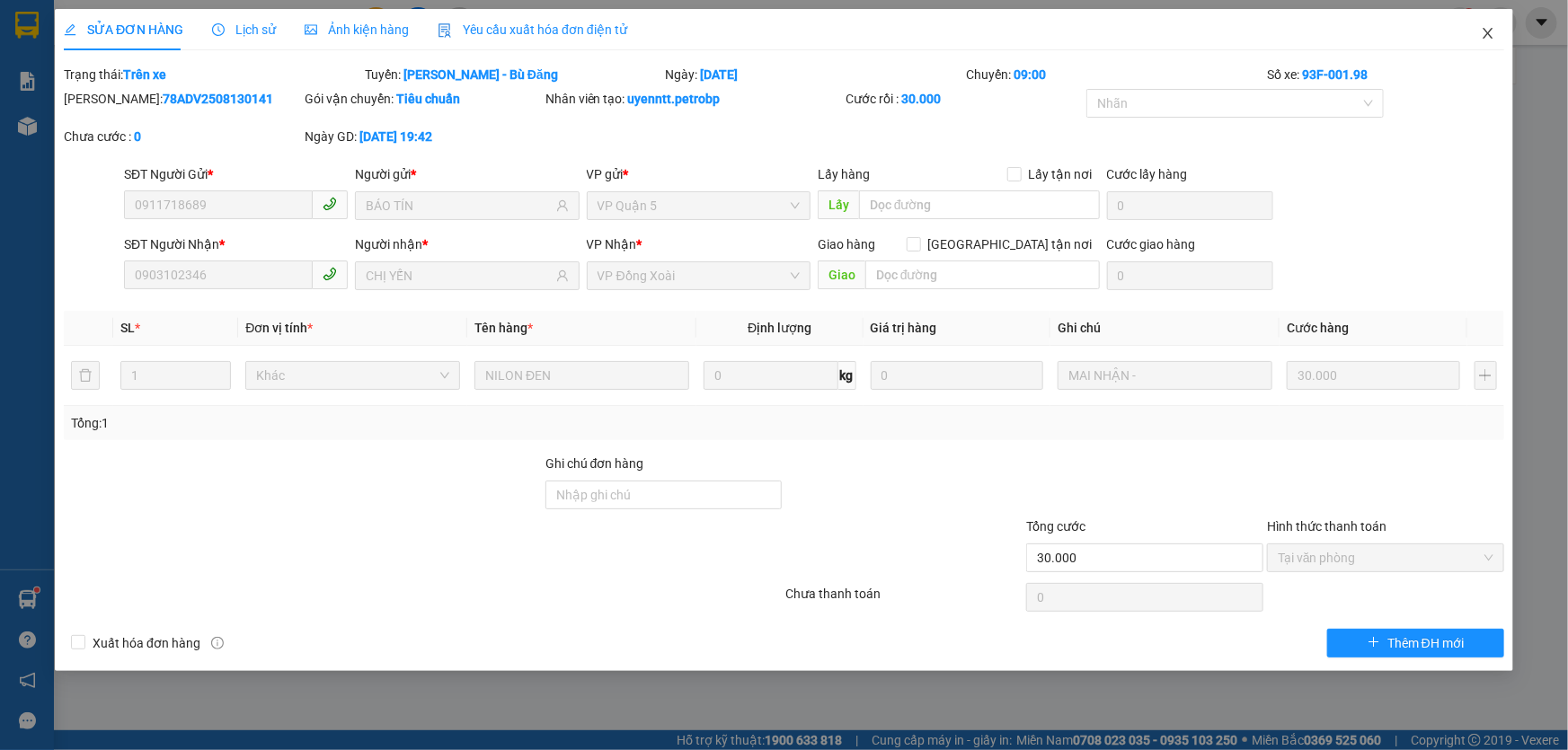
click at [1481, 36] on icon "close" at bounding box center [1487, 32] width 14 height 14
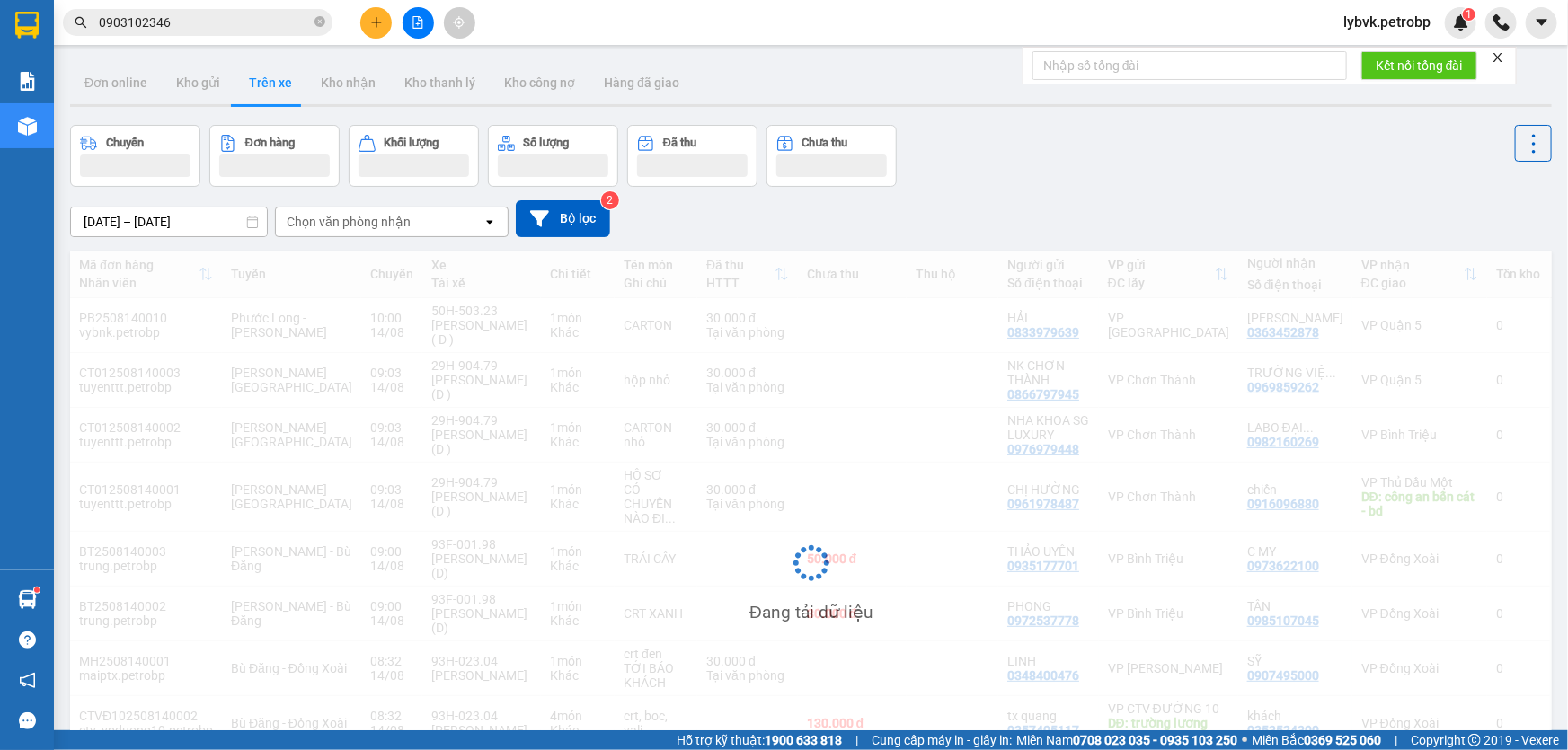
click at [230, 21] on input "0903102346" at bounding box center [204, 22] width 212 height 20
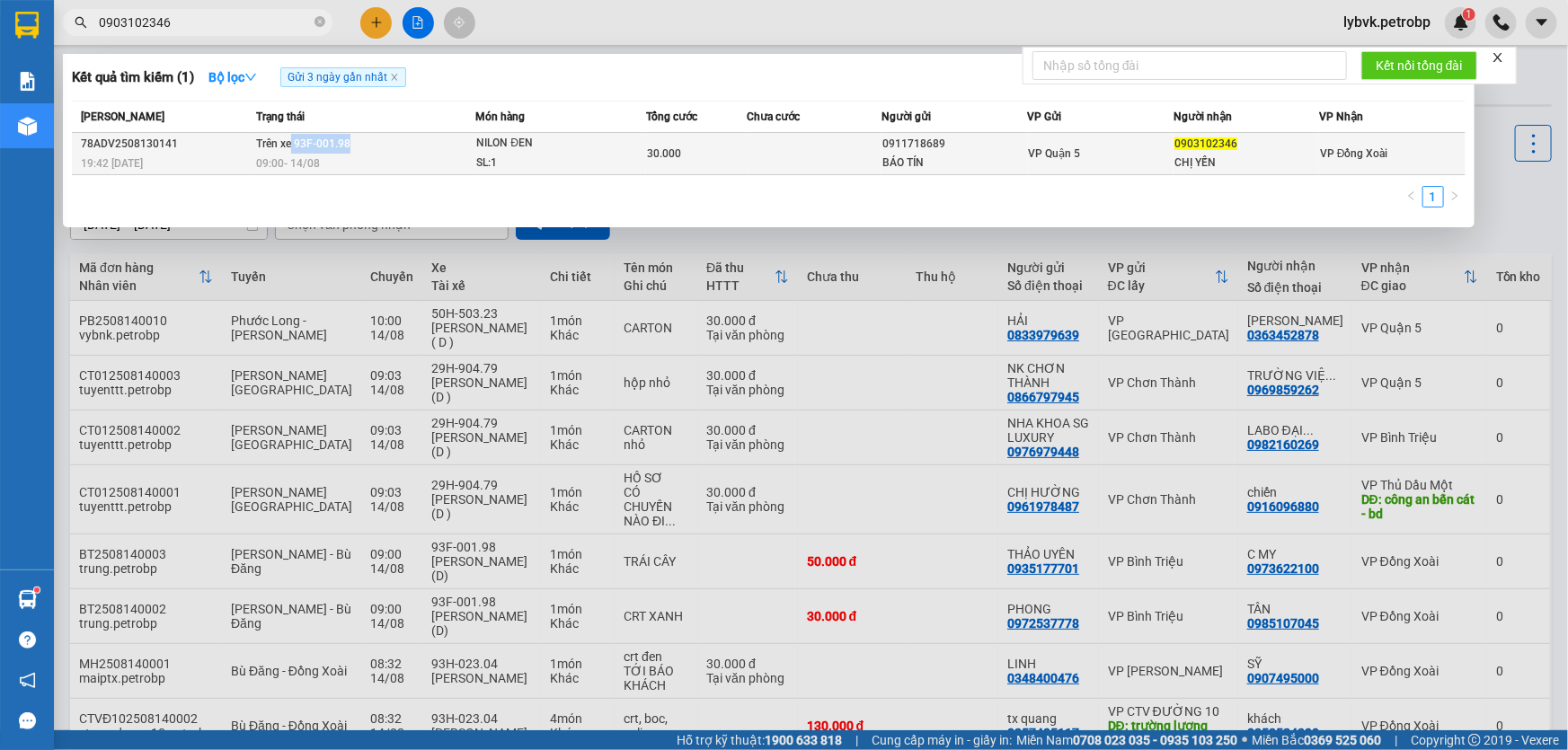
drag, startPoint x: 349, startPoint y: 139, endPoint x: 292, endPoint y: 142, distance: 57.1
click at [292, 142] on td "Trên xe 93F-001.98 09:00 [DATE]" at bounding box center [364, 154] width 225 height 42
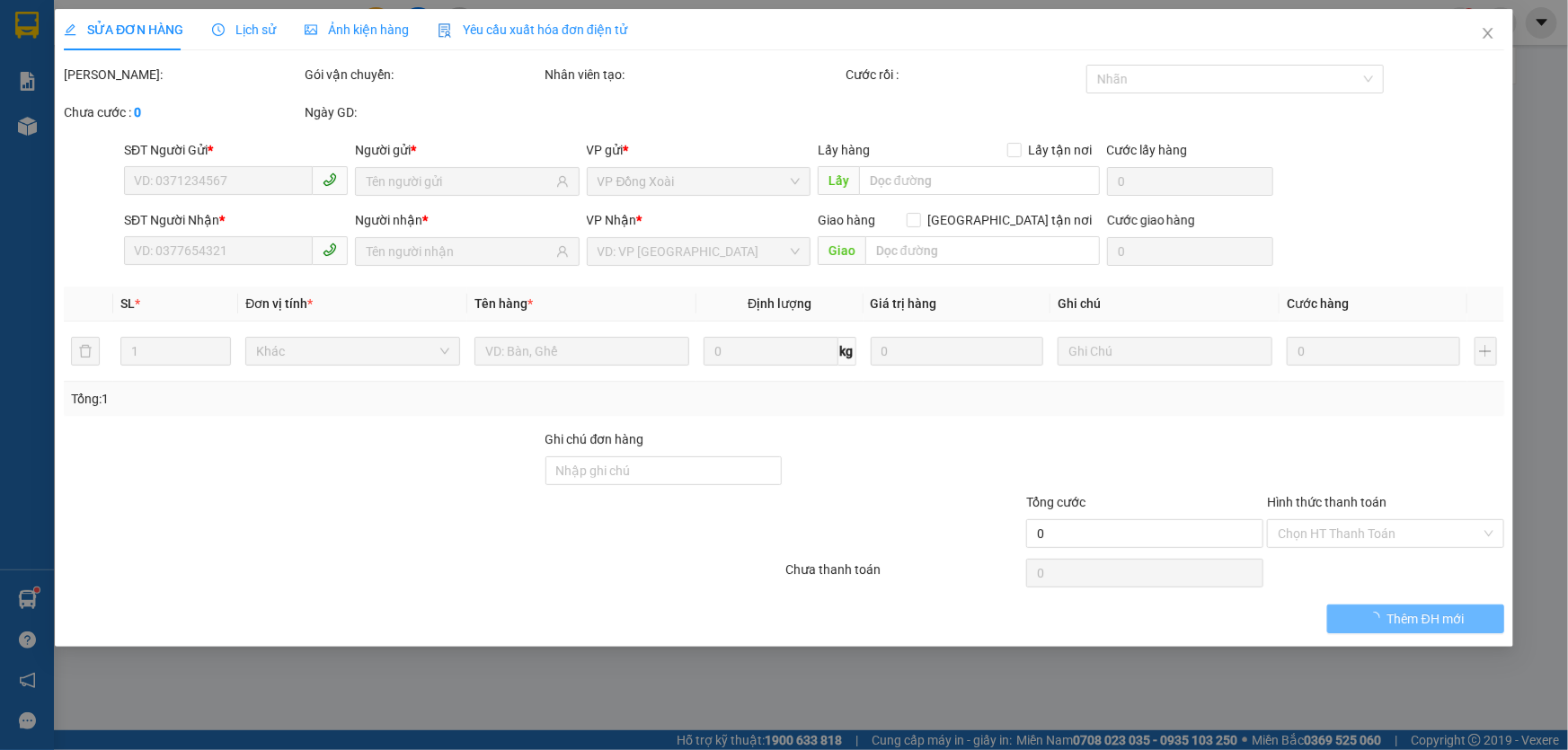
type input "0911718689"
type input "BÁO TÍN"
type input "0903102346"
type input "CHỊ YẾN"
type input "30.000"
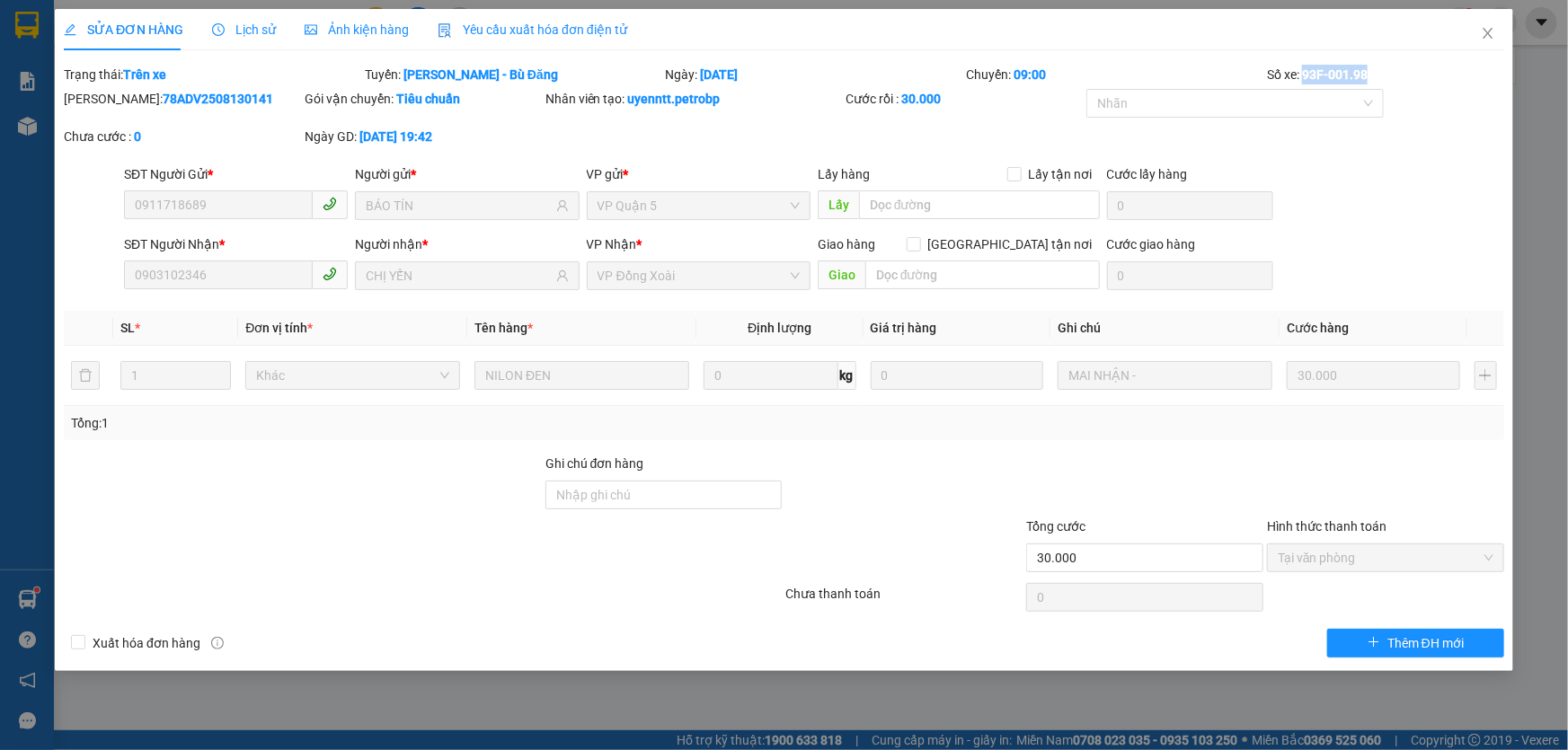
drag, startPoint x: 1378, startPoint y: 71, endPoint x: 1304, endPoint y: 74, distance: 74.1
click at [1304, 74] on div "Số xe: 93F-001.98" at bounding box center [1386, 74] width 241 height 20
copy b "93F-001.98"
click at [1486, 39] on icon "close" at bounding box center [1487, 32] width 14 height 14
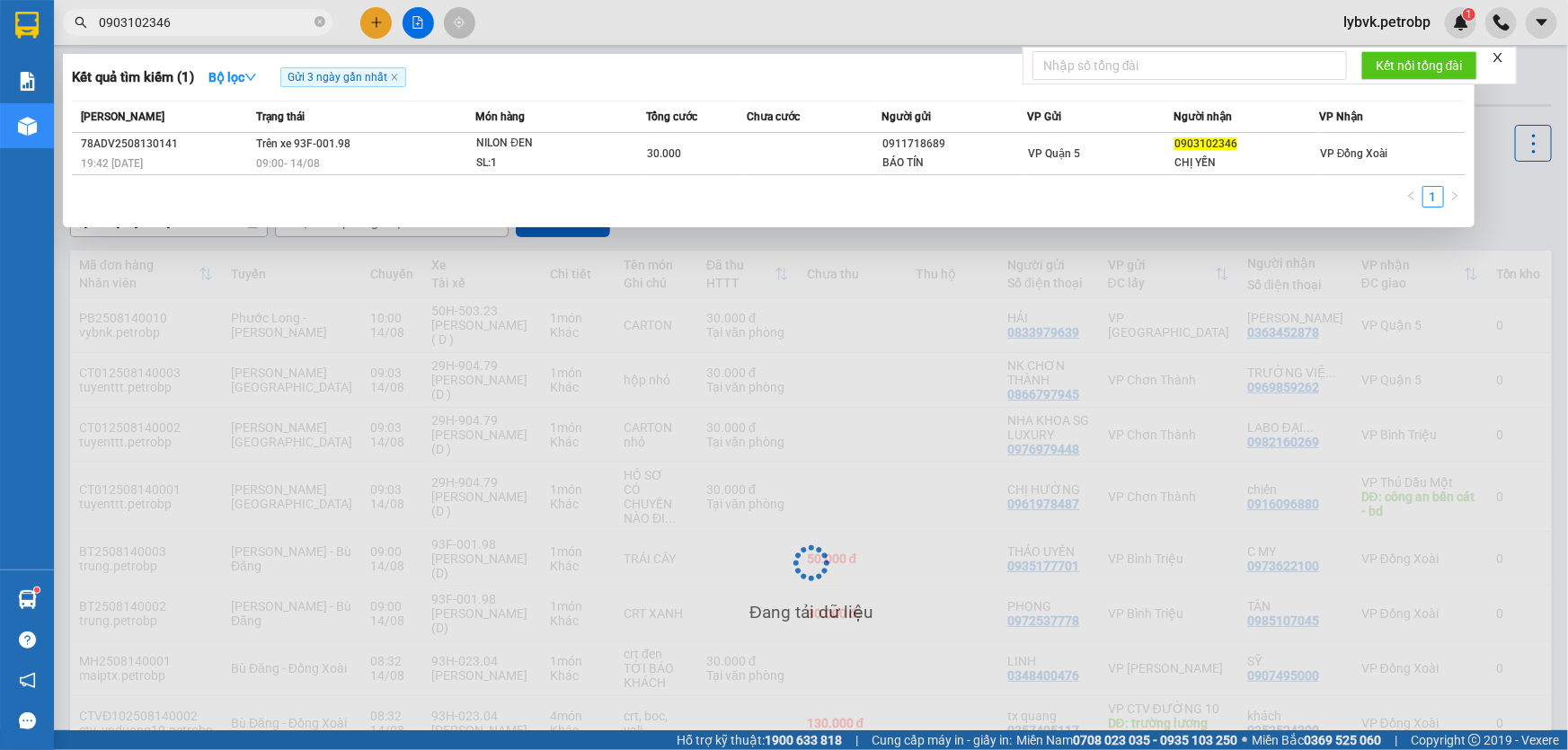
click at [240, 28] on input "0903102346" at bounding box center [204, 22] width 212 height 20
